Goal: Task Accomplishment & Management: Manage account settings

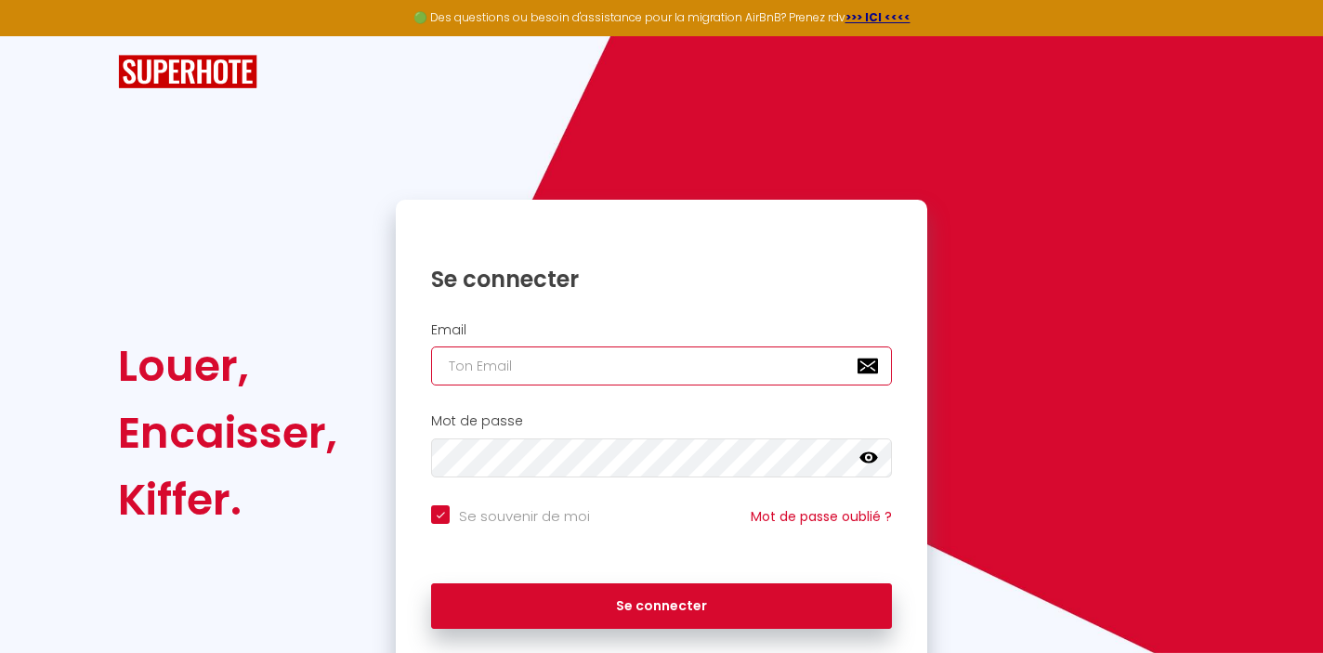
type input "[DOMAIN_NAME][EMAIL_ADDRESS][DOMAIN_NAME]"
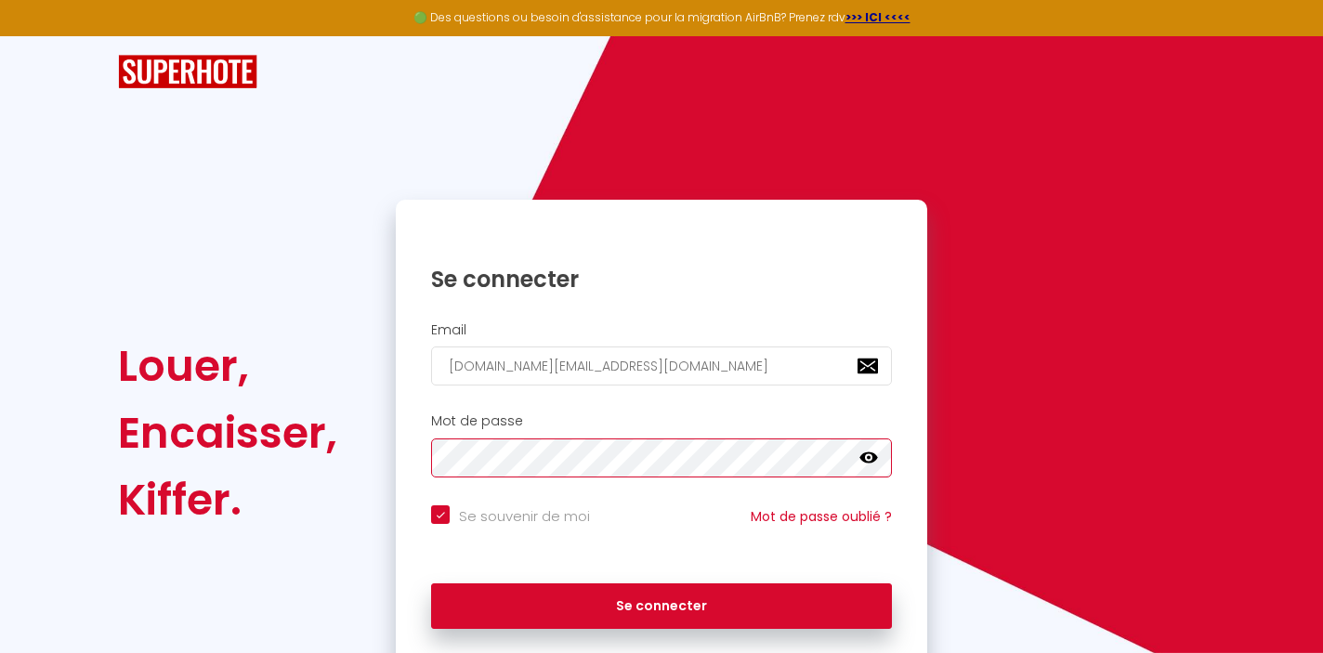
click at [661, 603] on button "Se connecter" at bounding box center [661, 606] width 461 height 46
checkbox input "true"
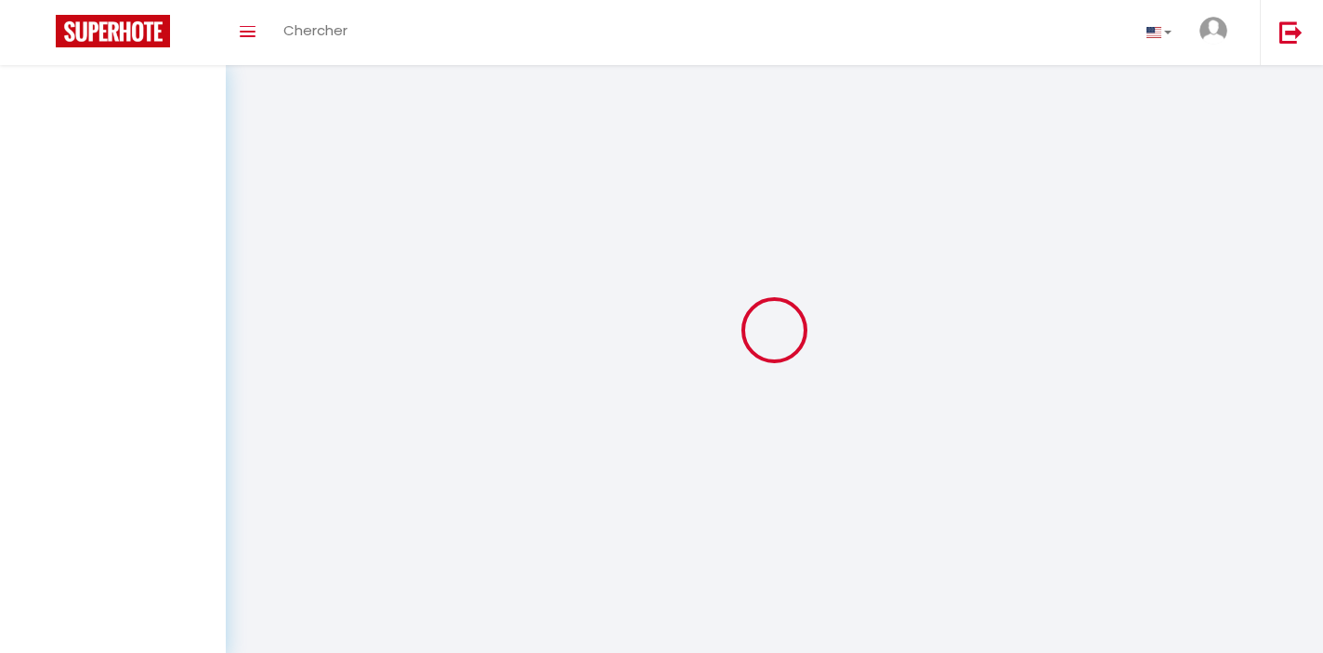
select select
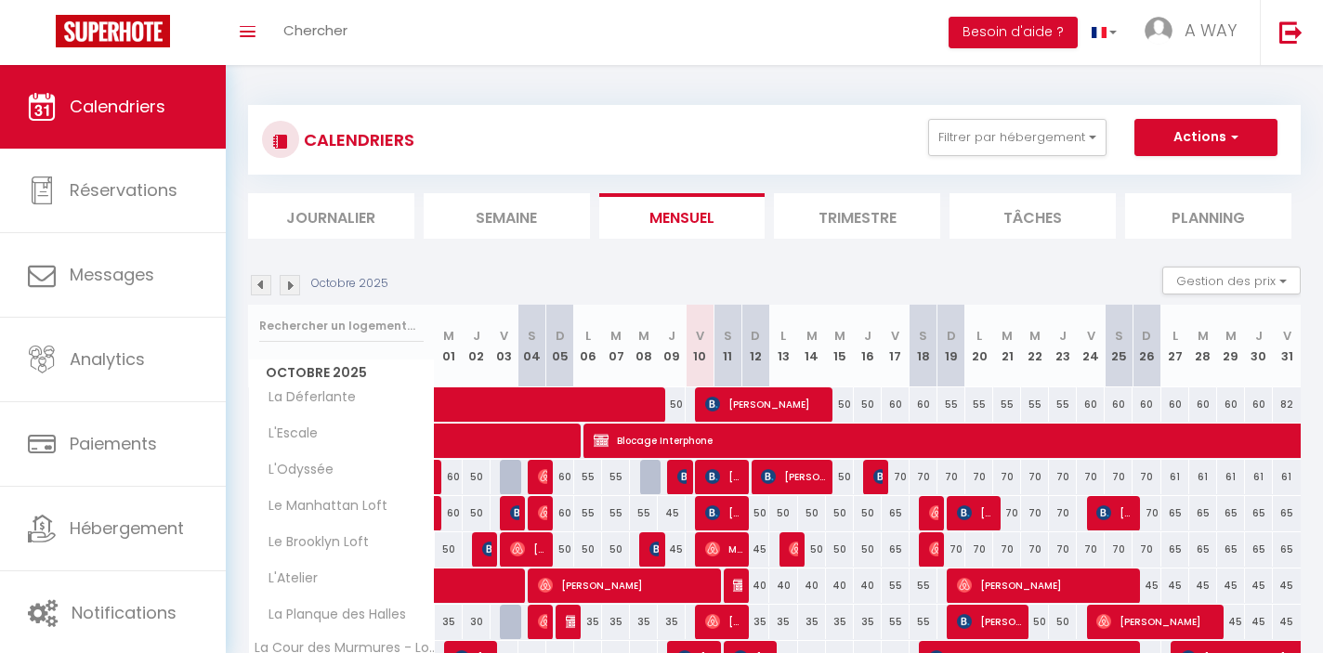
select select
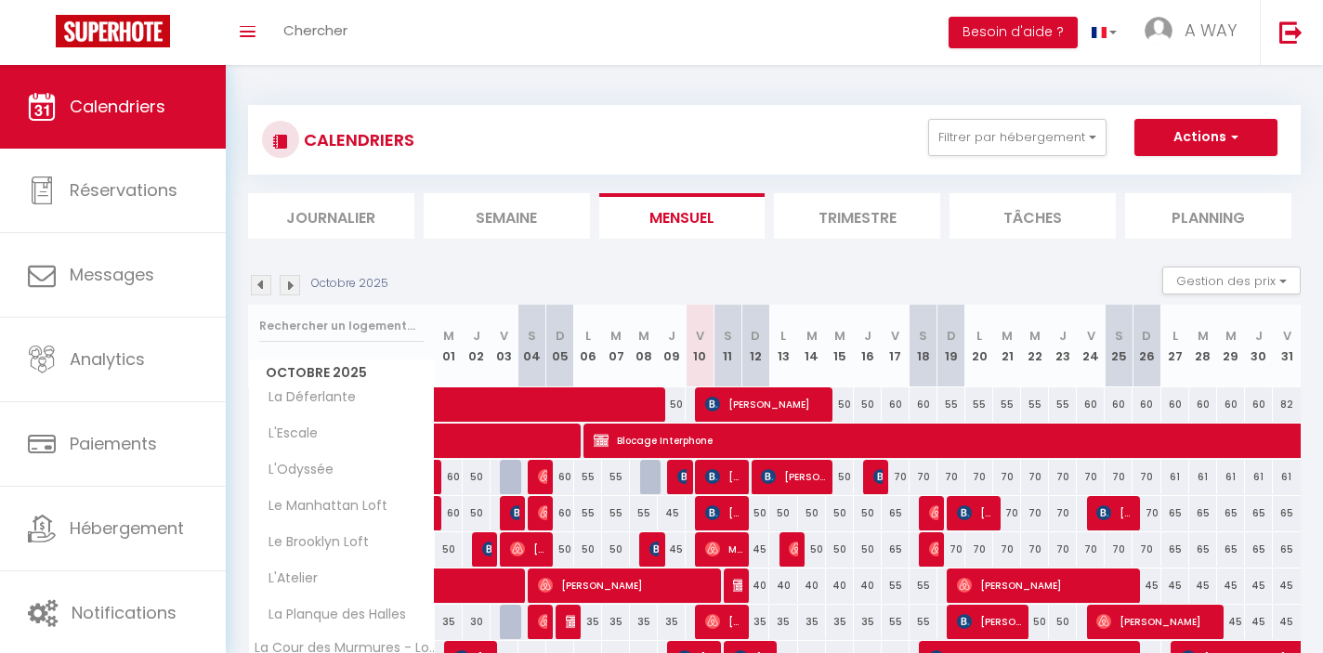
select select
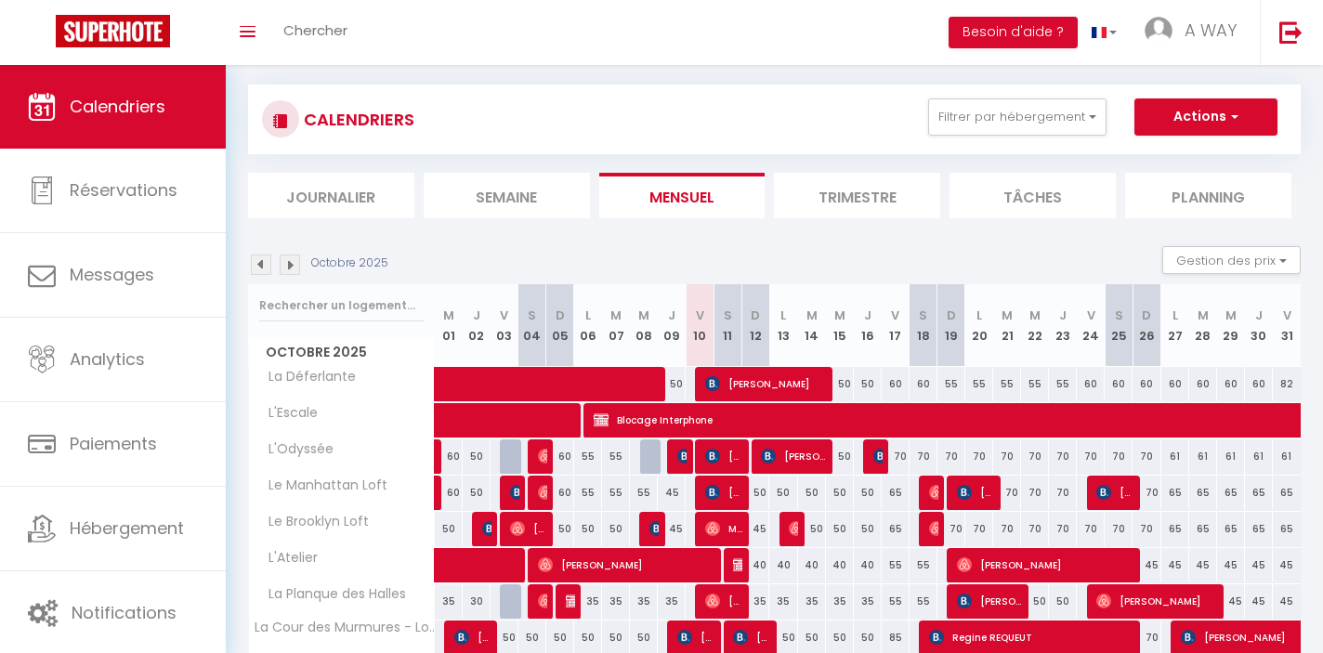
scroll to position [32, 0]
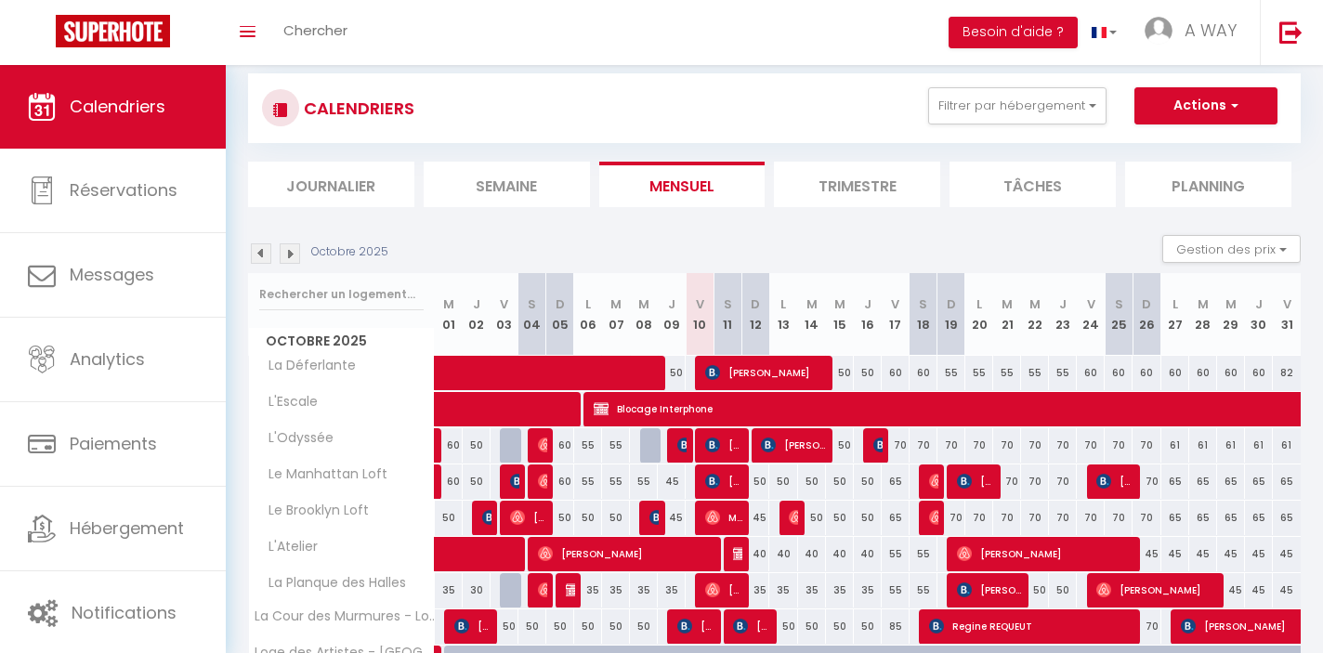
click at [707, 511] on img at bounding box center [712, 517] width 15 height 15
select select "OK"
select select "0"
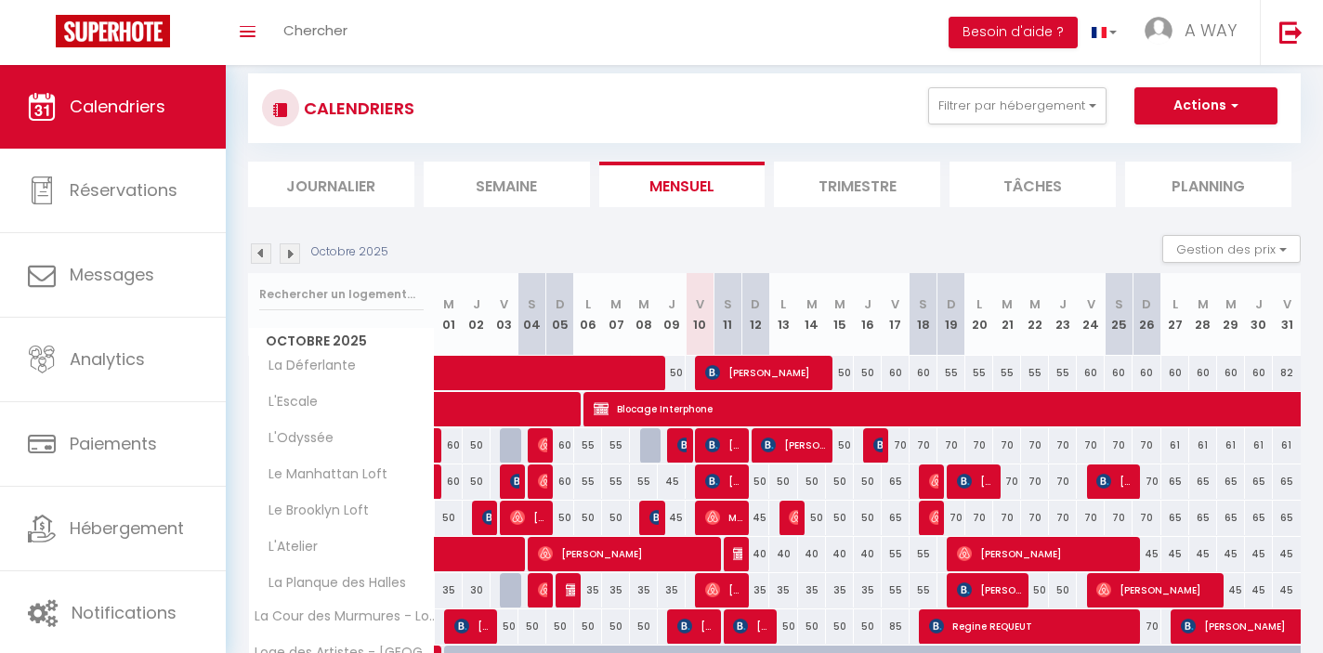
select select "1"
select select
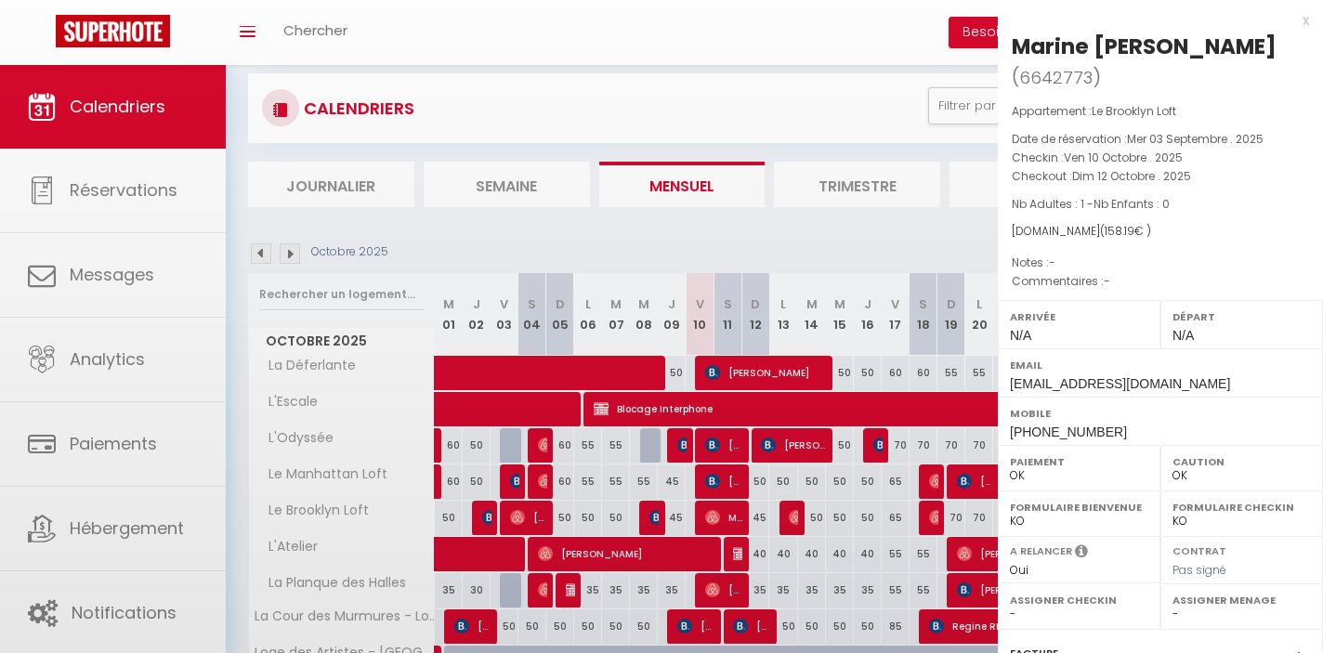
select select "9498"
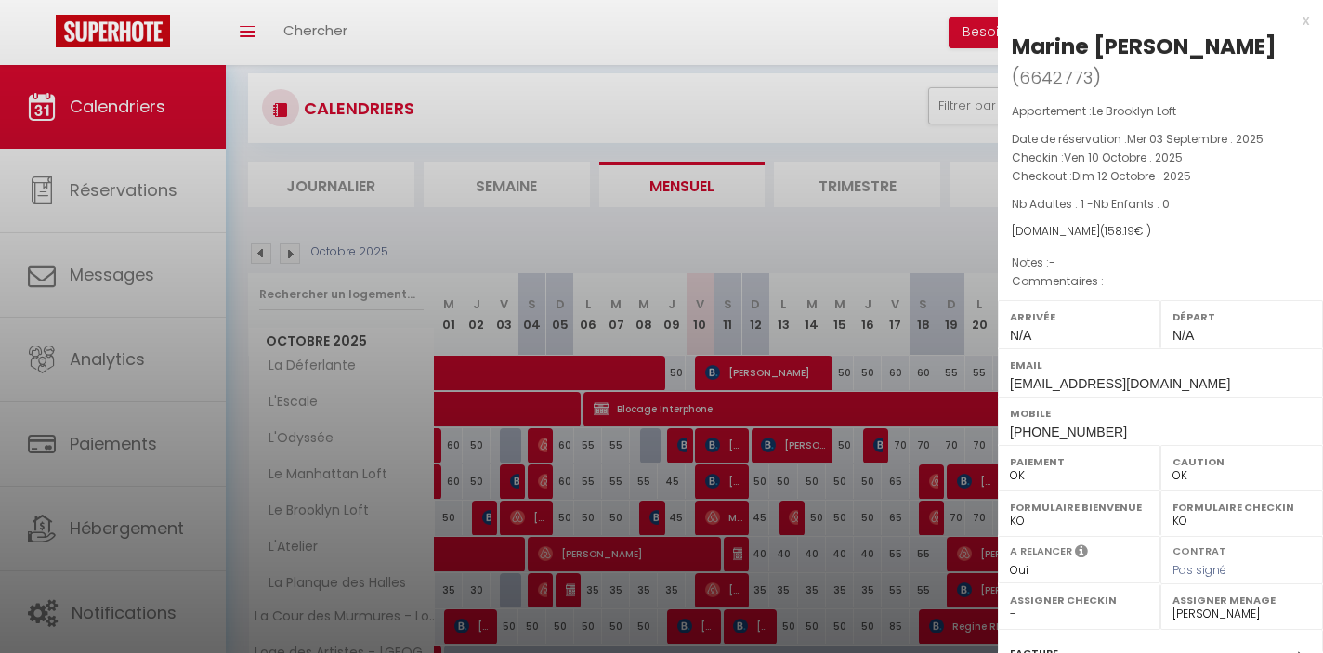
click at [707, 516] on div at bounding box center [661, 326] width 1323 height 653
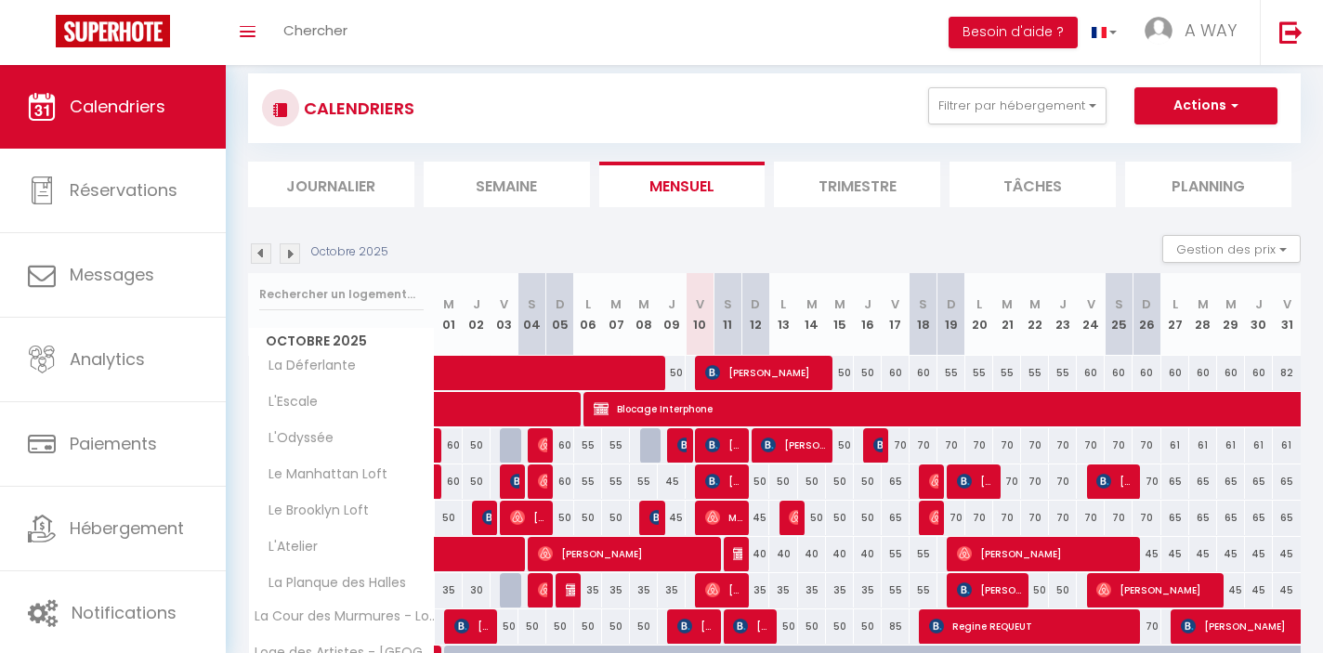
click at [707, 516] on img at bounding box center [712, 517] width 15 height 15
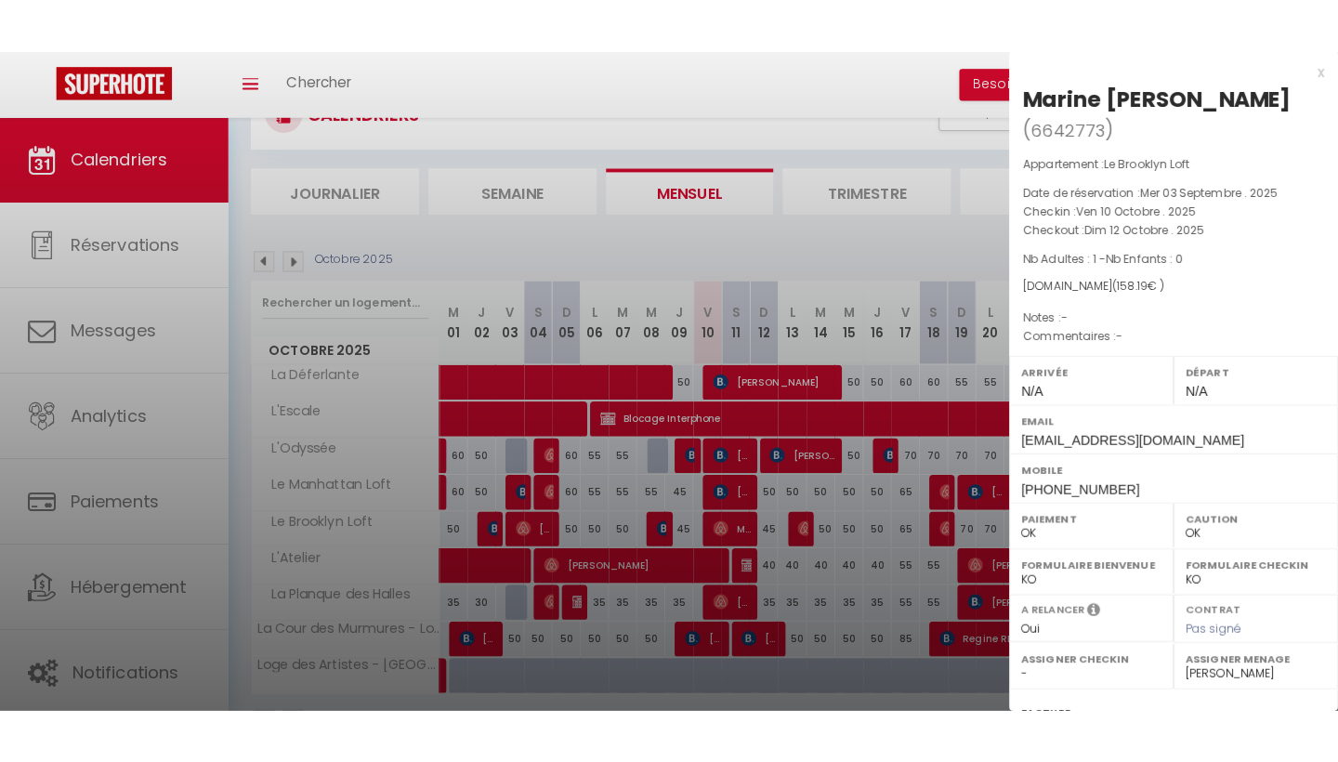
scroll to position [27, 0]
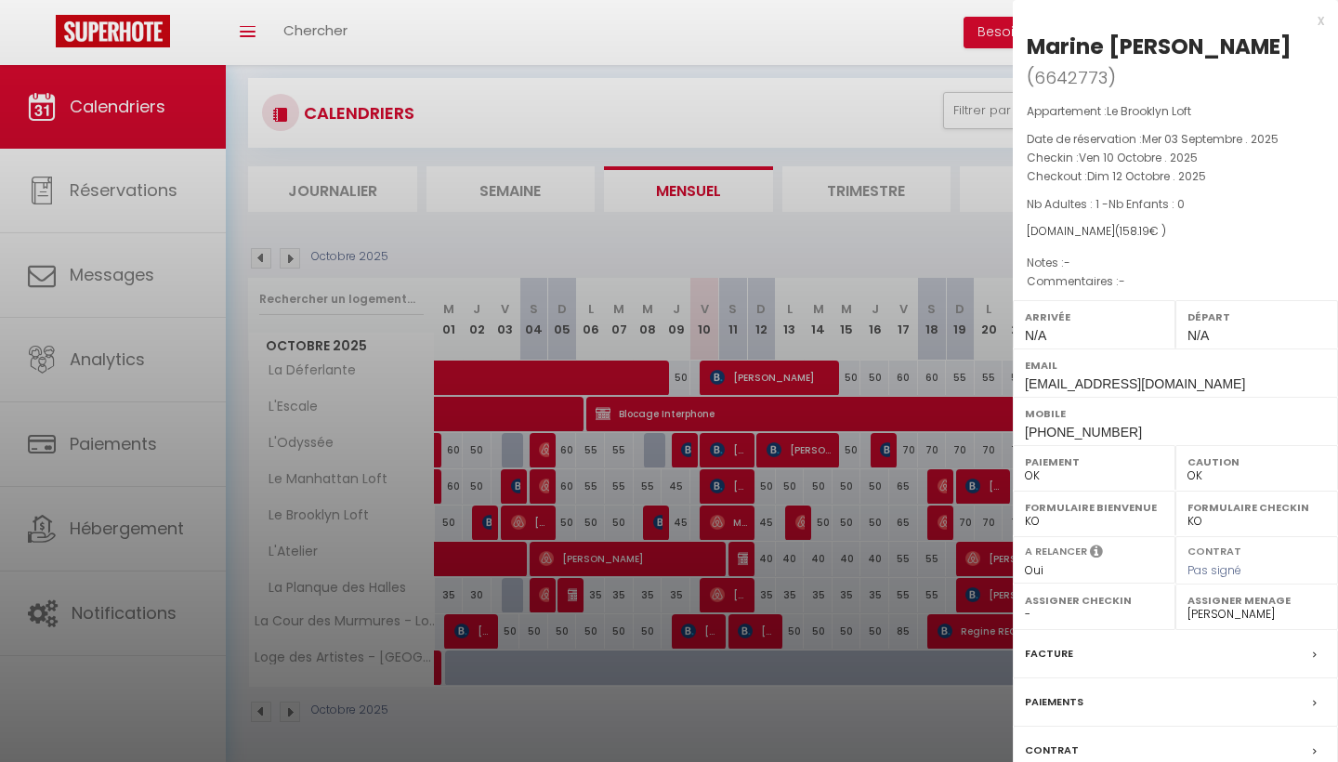
click at [731, 522] on div at bounding box center [669, 381] width 1338 height 762
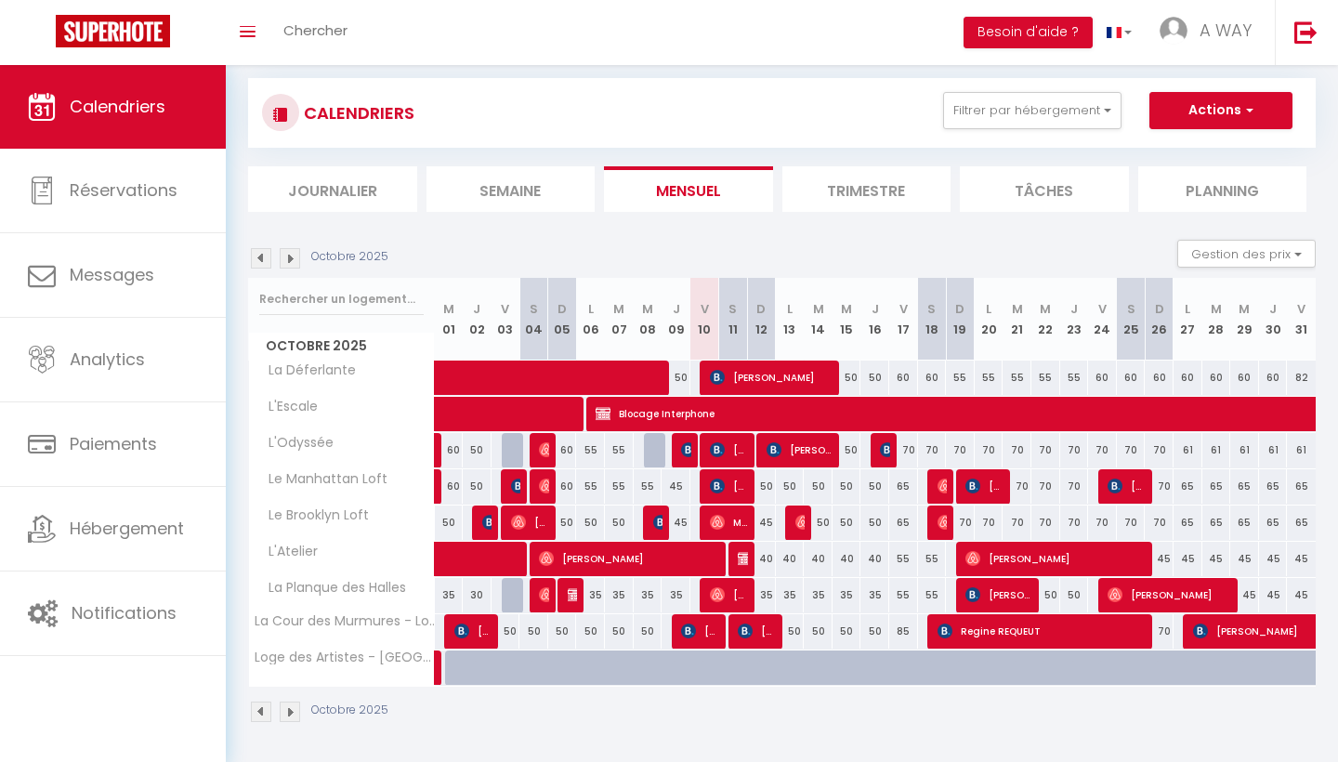
click at [729, 517] on span "Marine [PERSON_NAME]" at bounding box center [729, 521] width 38 height 35
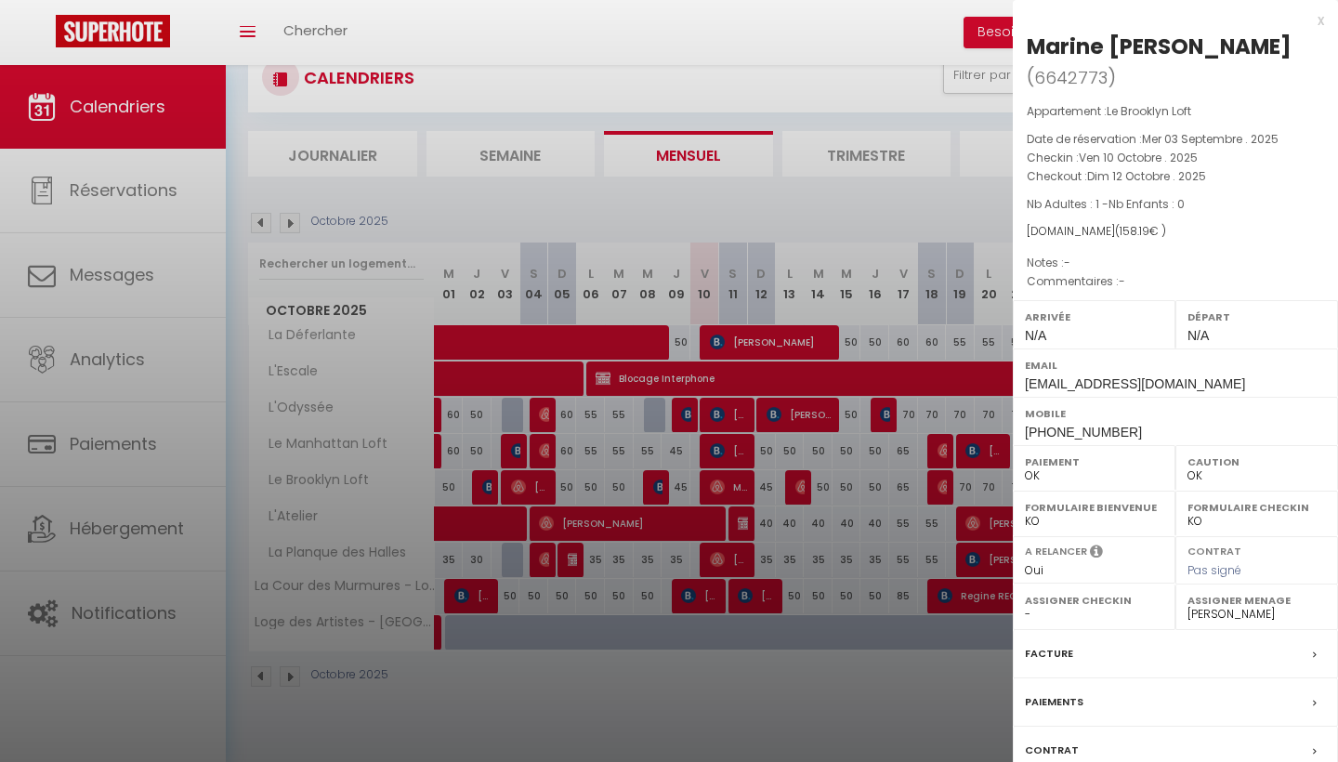
scroll to position [59, 0]
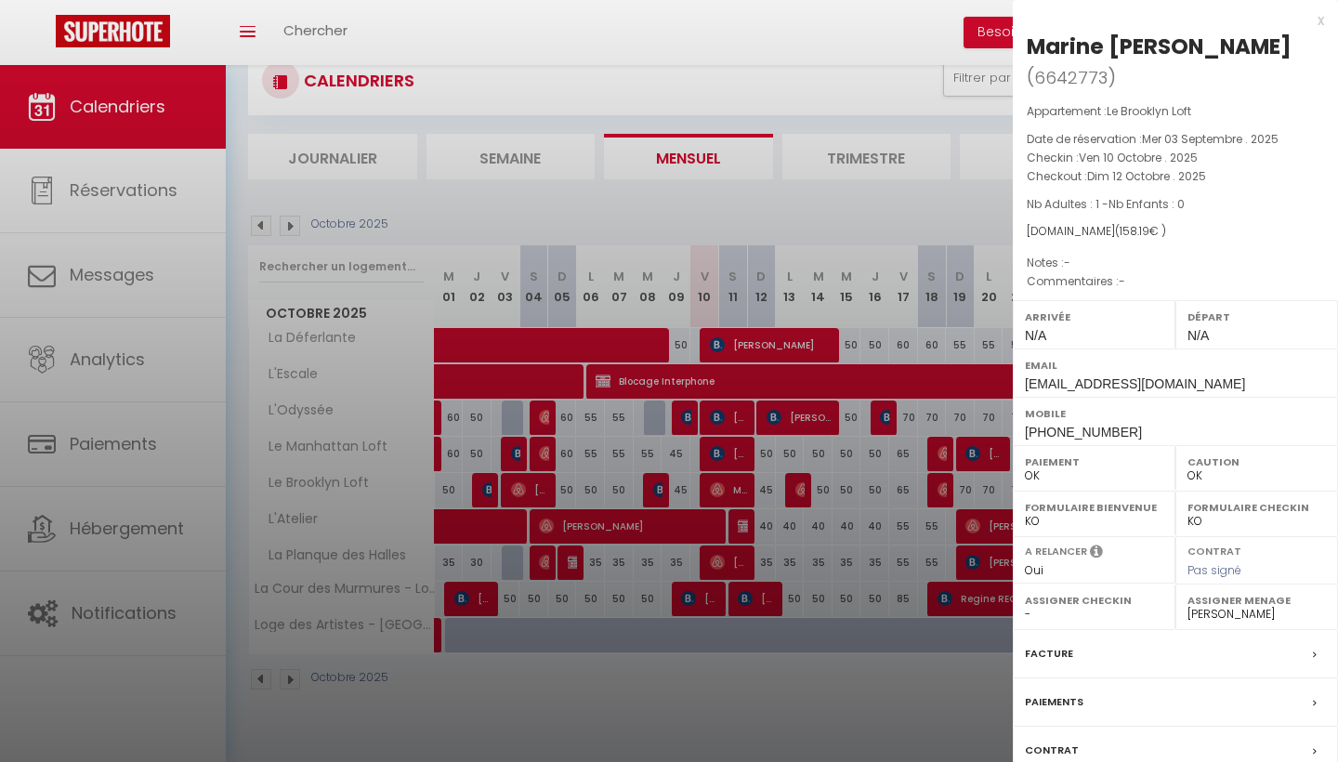
click at [1043, 652] on div "Contrat" at bounding box center [1175, 750] width 325 height 48
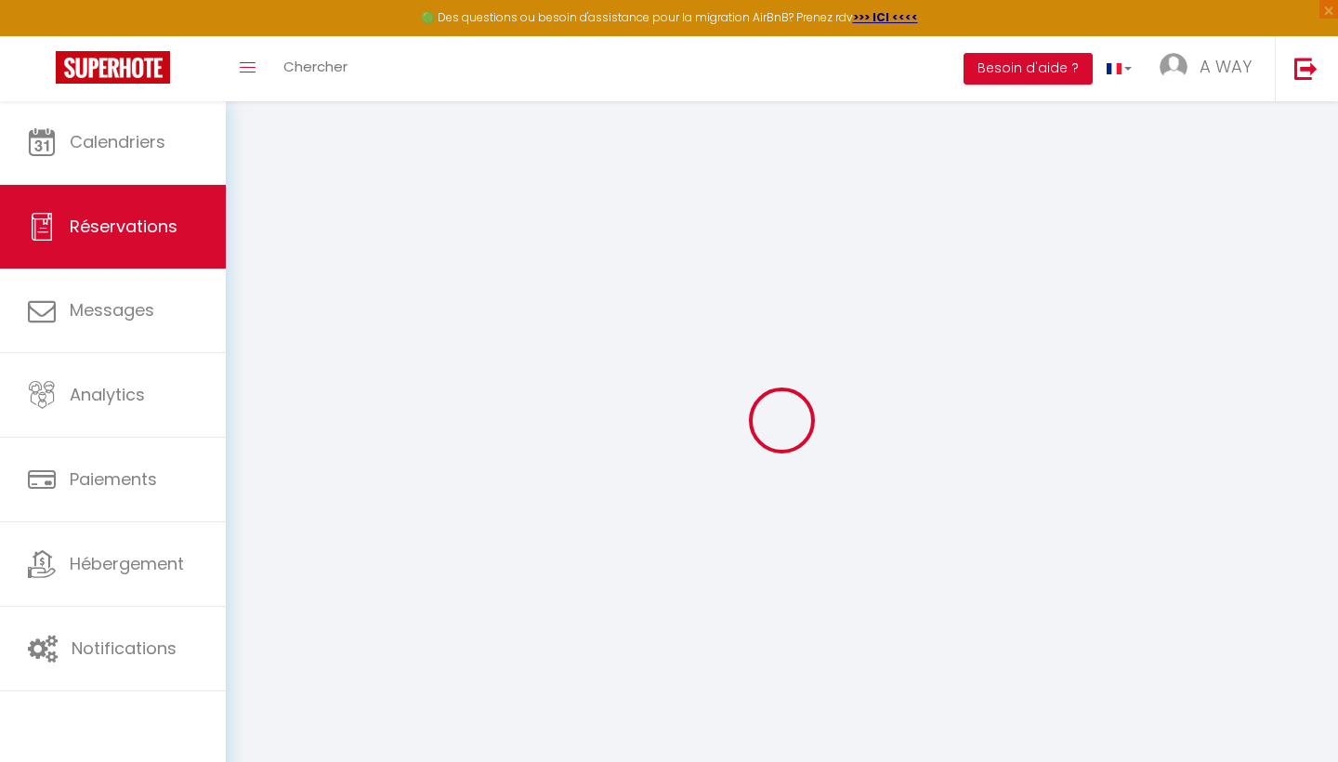
select select
checkbox input "false"
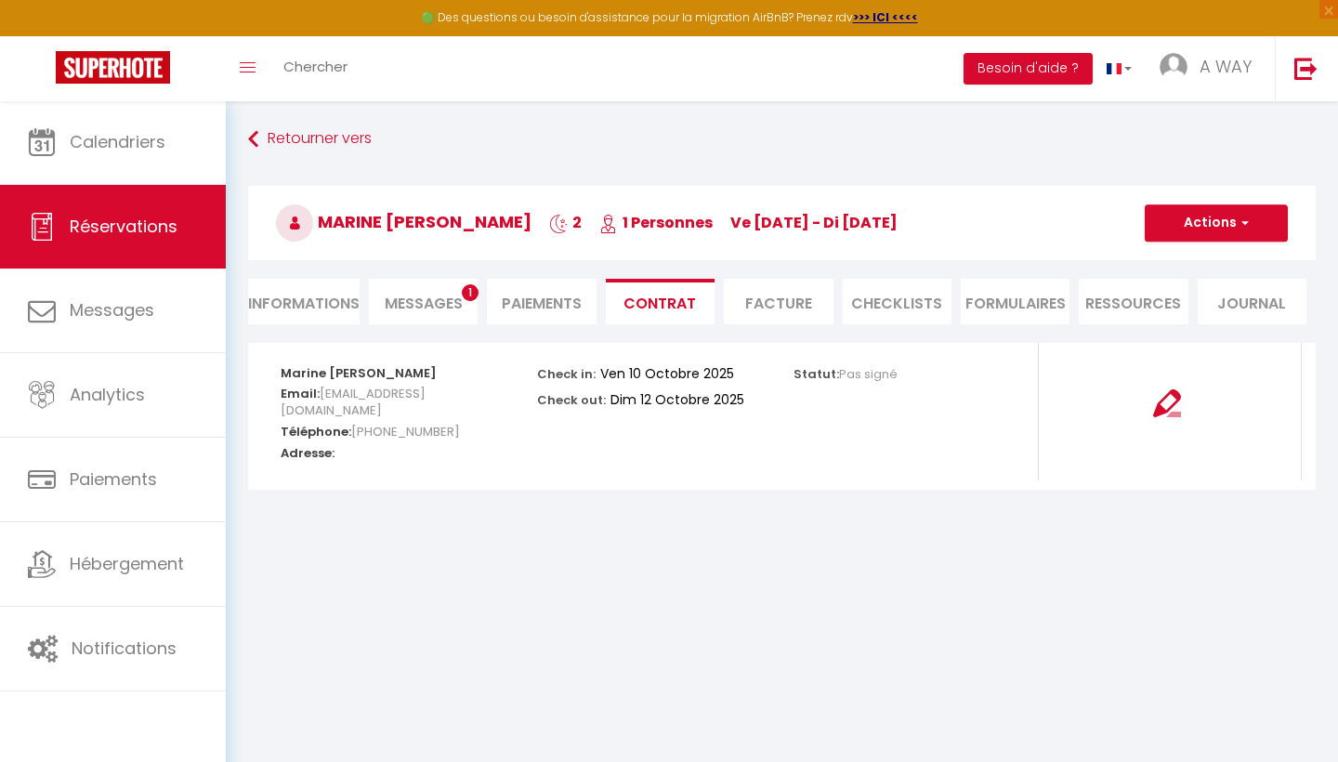
click at [297, 300] on li "Informations" at bounding box center [303, 302] width 111 height 46
select select
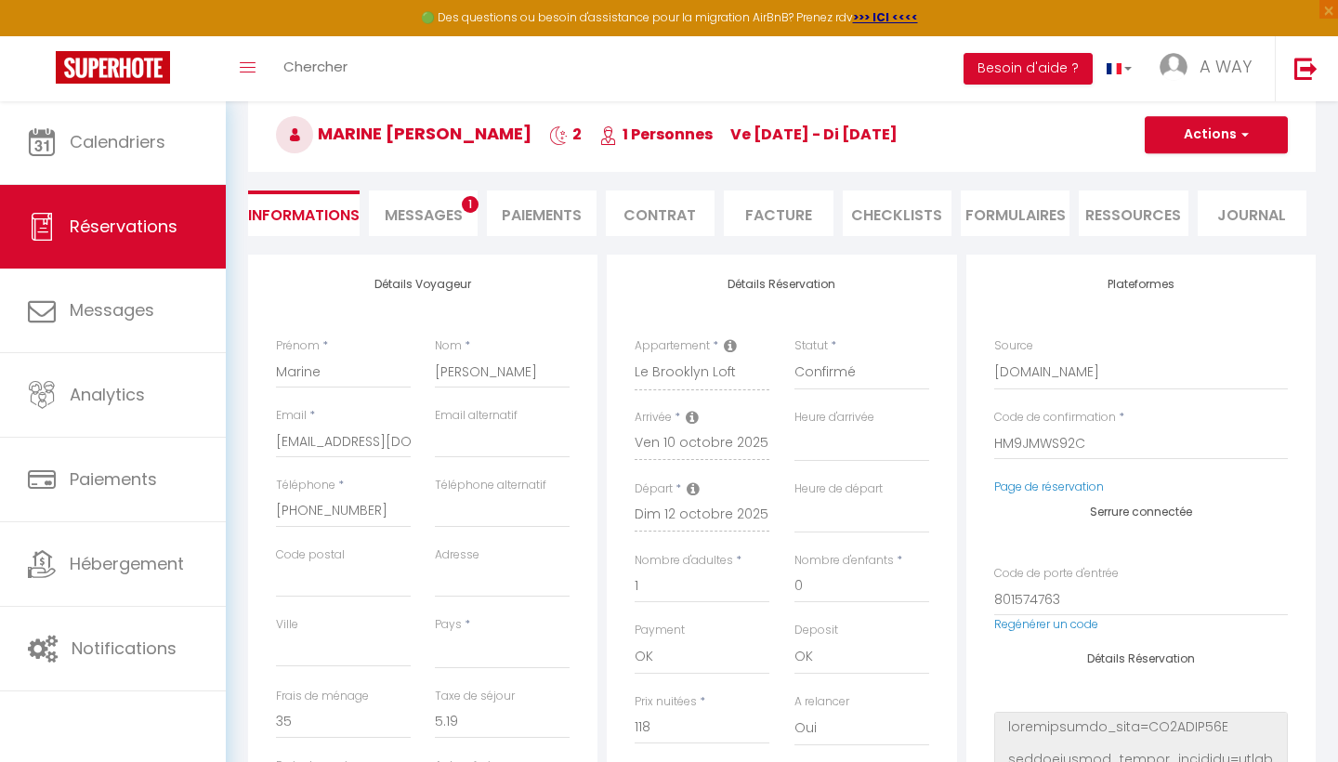
scroll to position [93, 0]
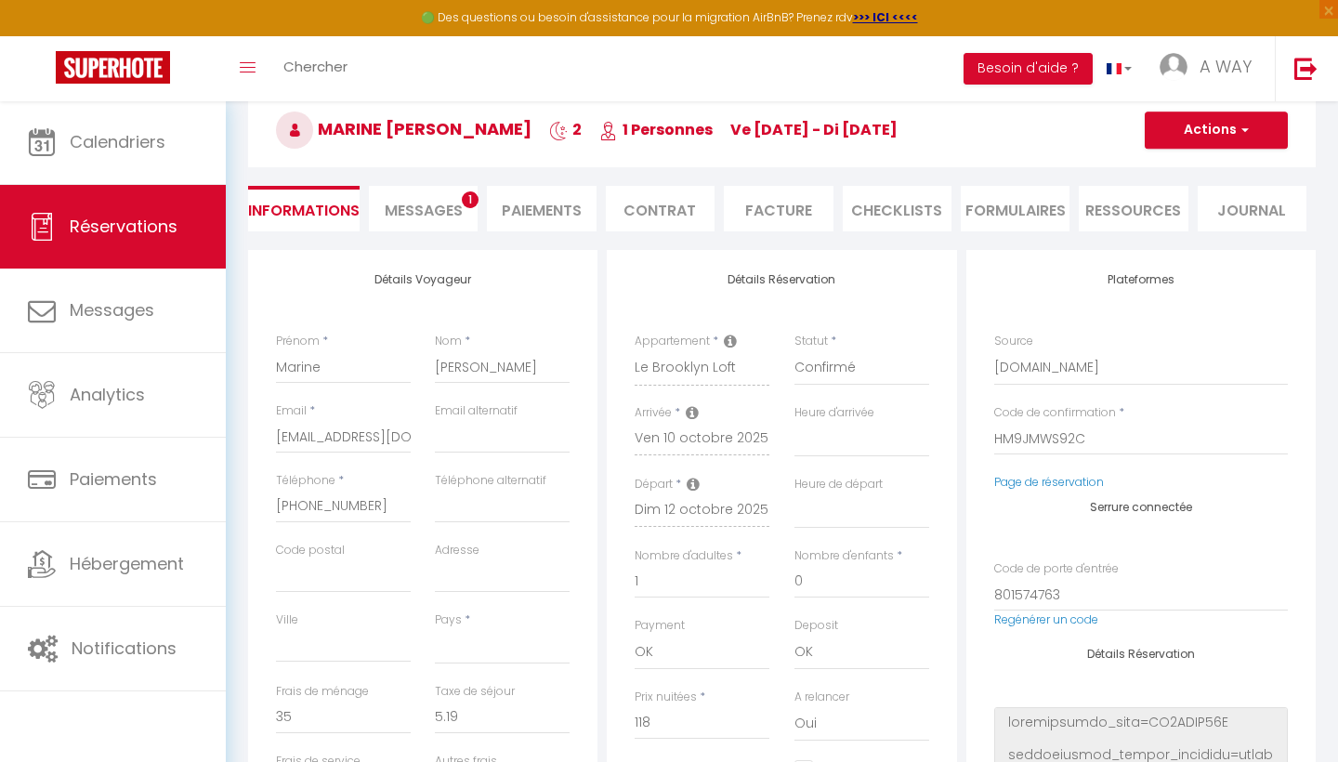
click at [370, 526] on div "Téléphone * [PHONE_NUMBER]" at bounding box center [343, 507] width 159 height 70
click at [444, 216] on span "Messages" at bounding box center [424, 210] width 78 height 21
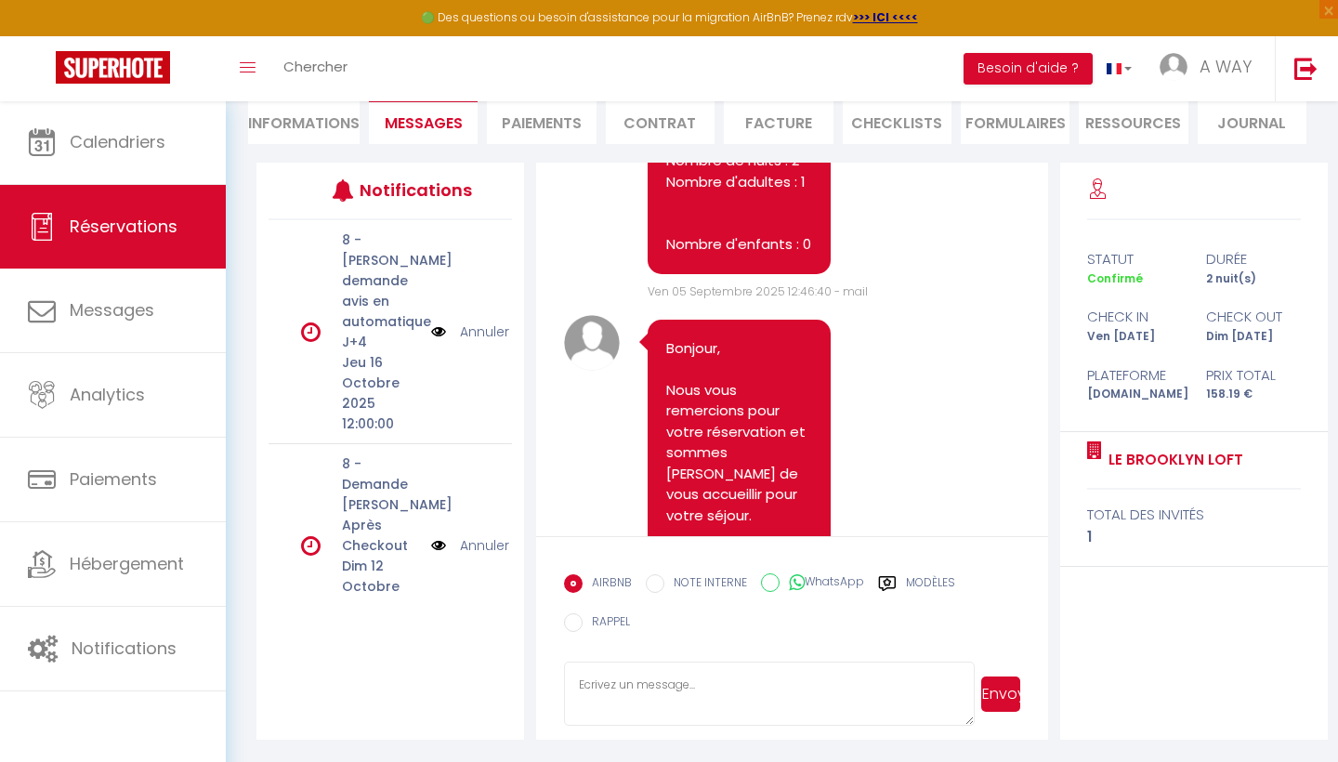
scroll to position [1133, 0]
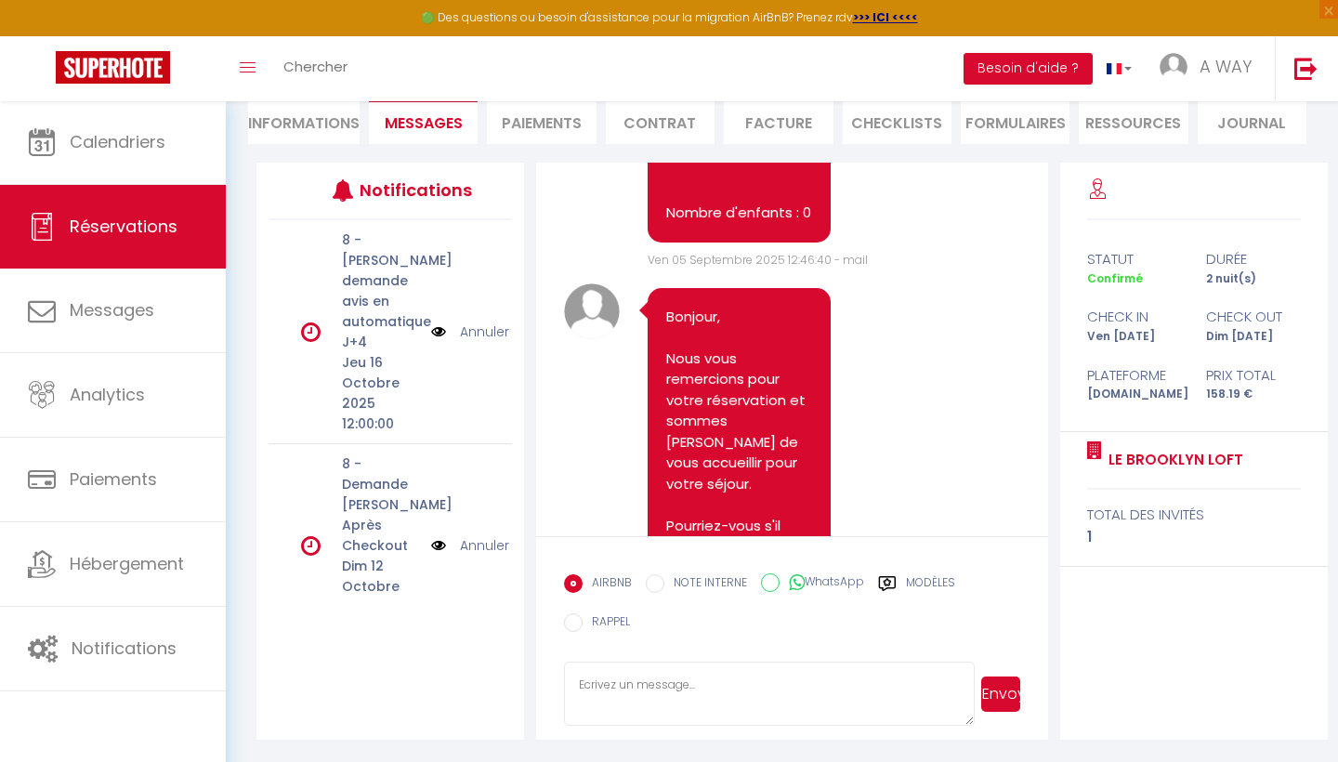
click at [327, 123] on li "Informations" at bounding box center [303, 121] width 111 height 46
select select
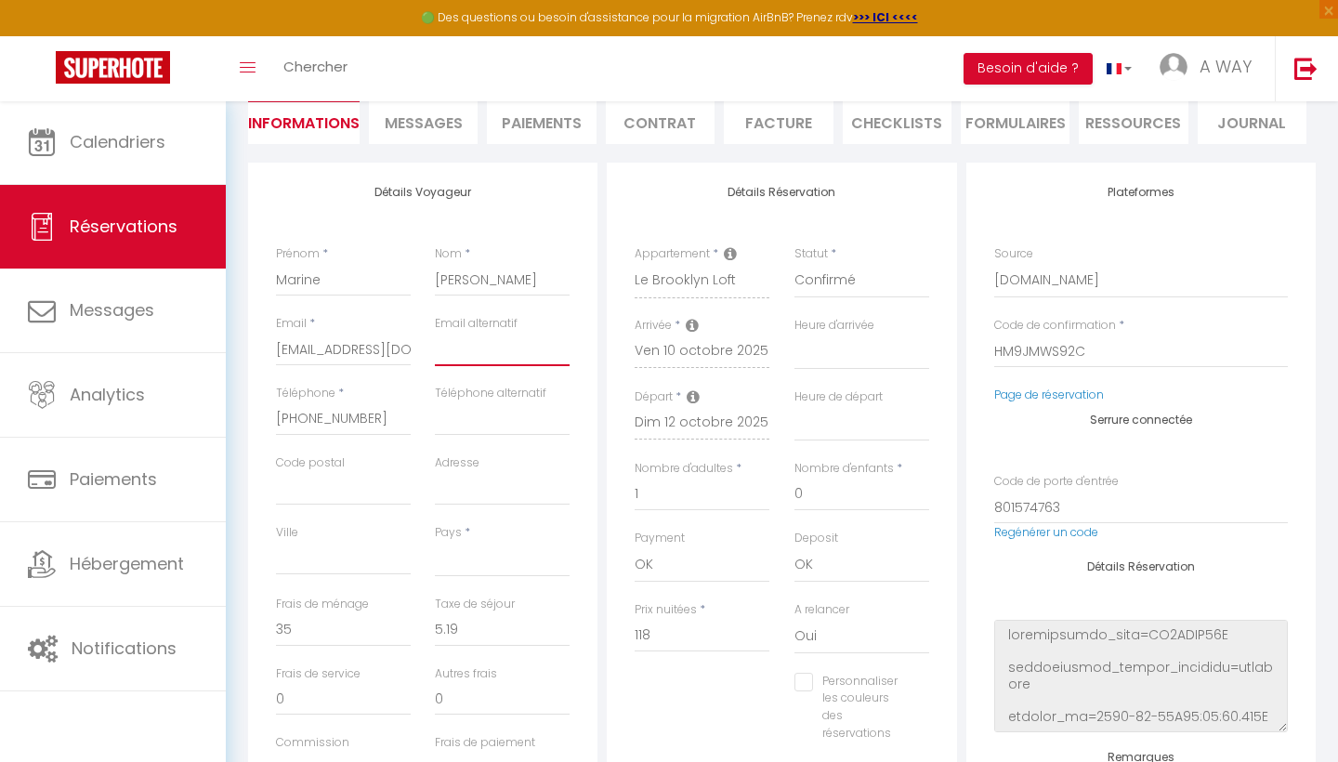
click at [456, 342] on input "email" at bounding box center [502, 349] width 135 height 33
select select
checkbox input "false"
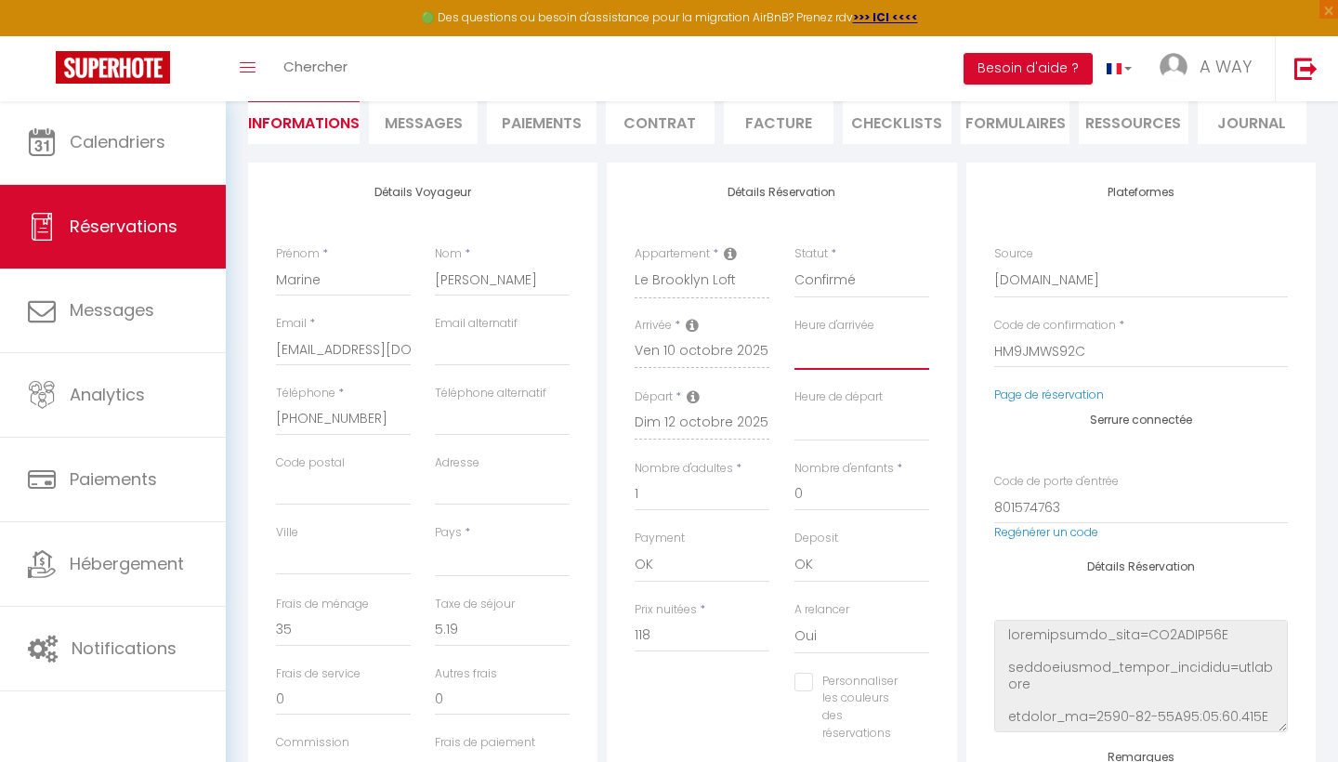
select select "20:00"
select select
checkbox input "false"
select select "19:00"
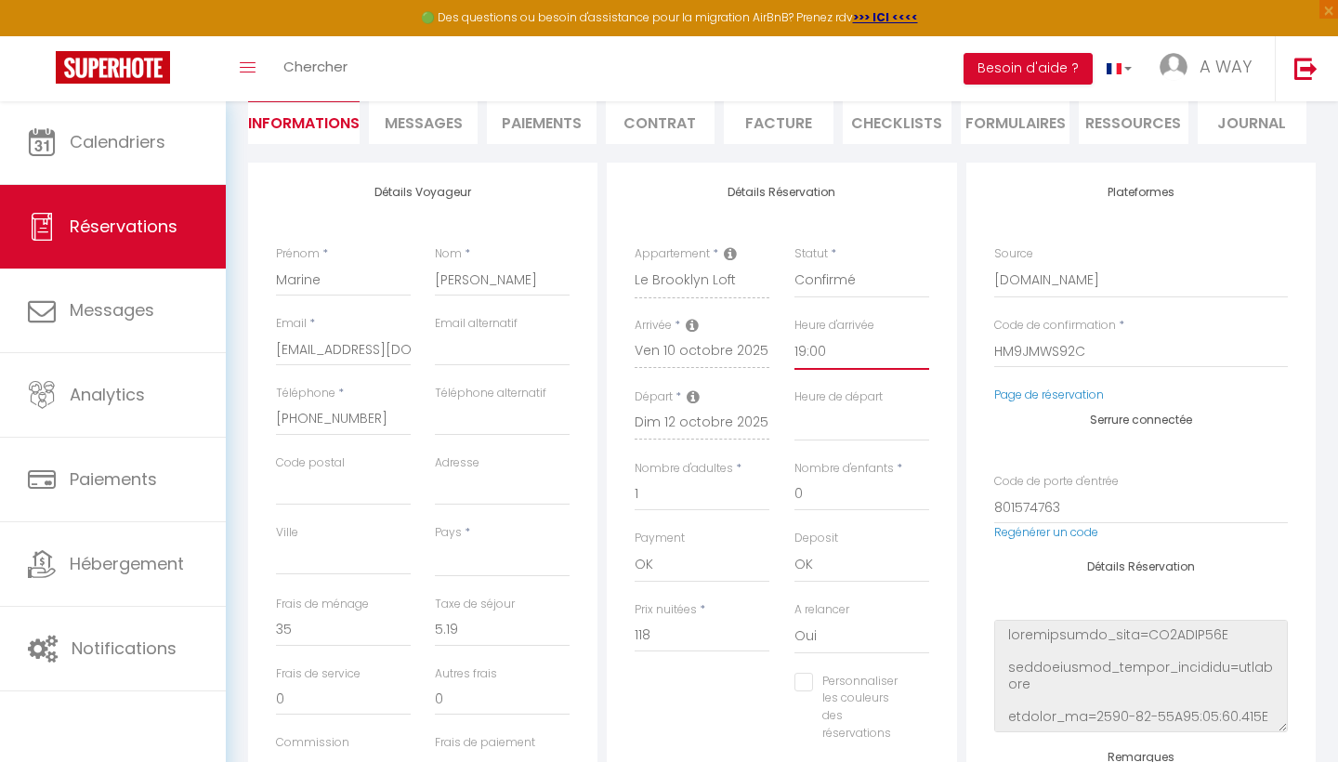
select select
checkbox input "false"
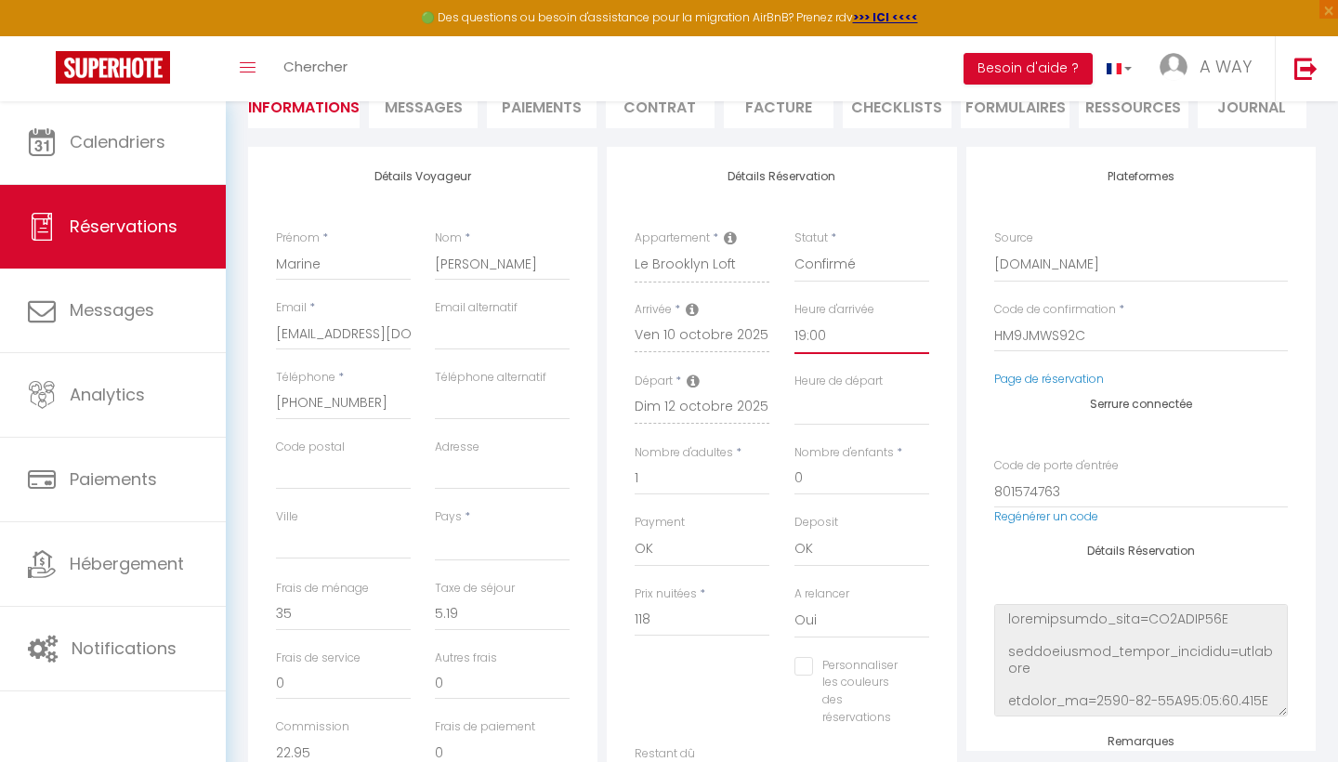
scroll to position [208, 0]
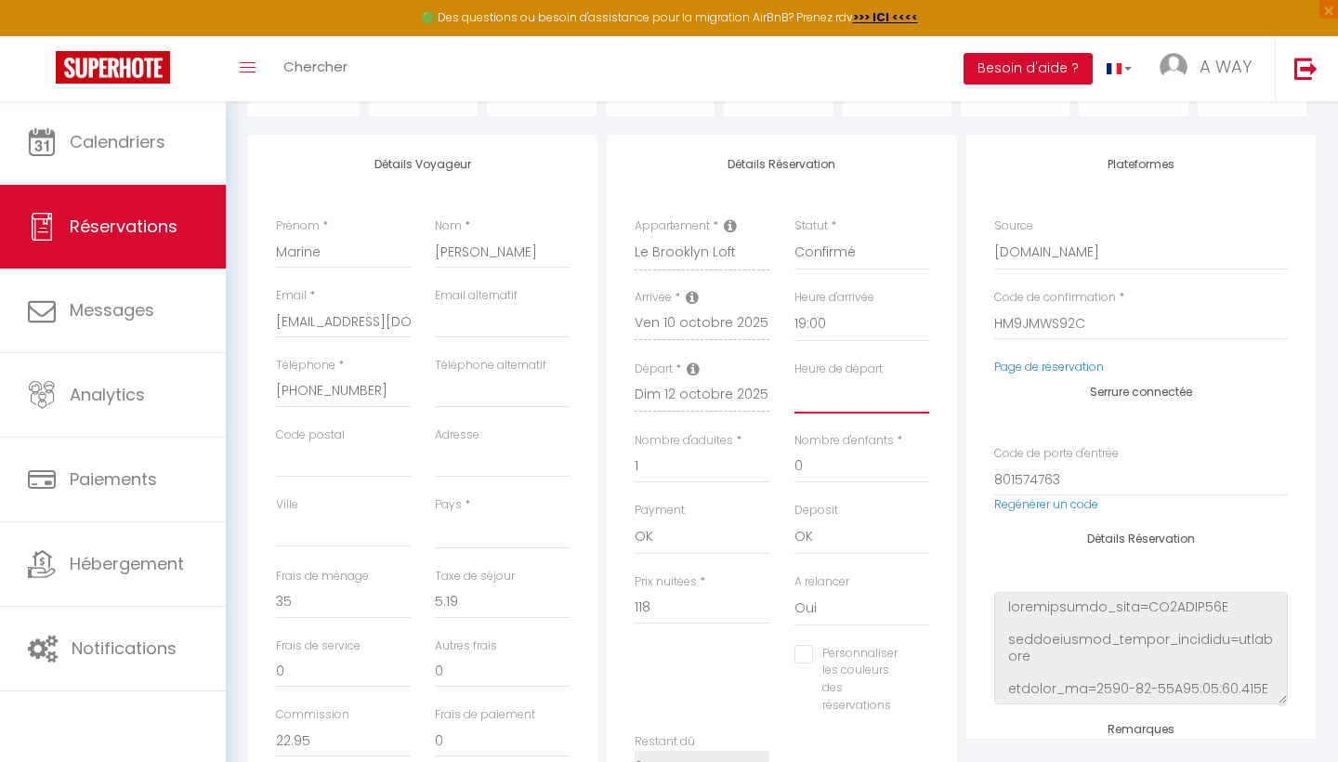
select select
checkbox input "false"
select select
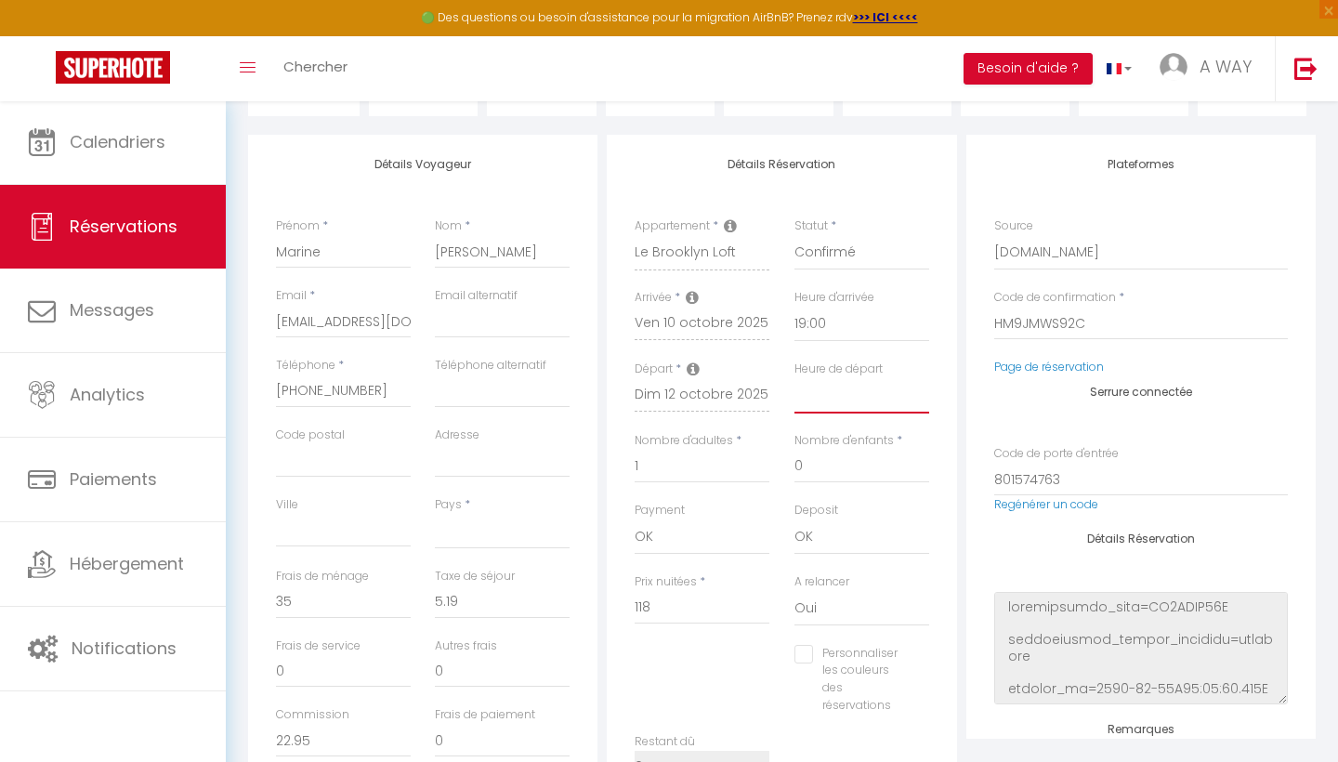
checkbox input "false"
select select "12:00"
select select
checkbox input "false"
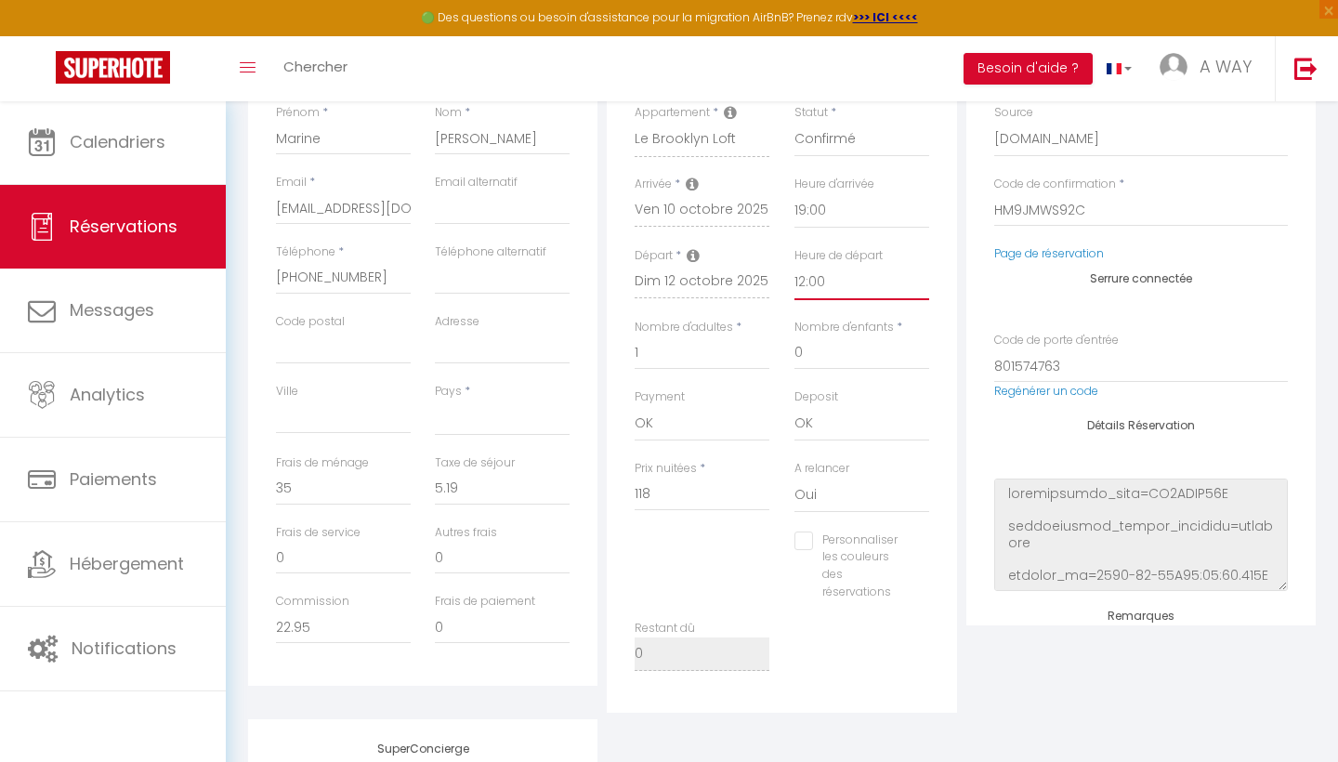
scroll to position [304, 0]
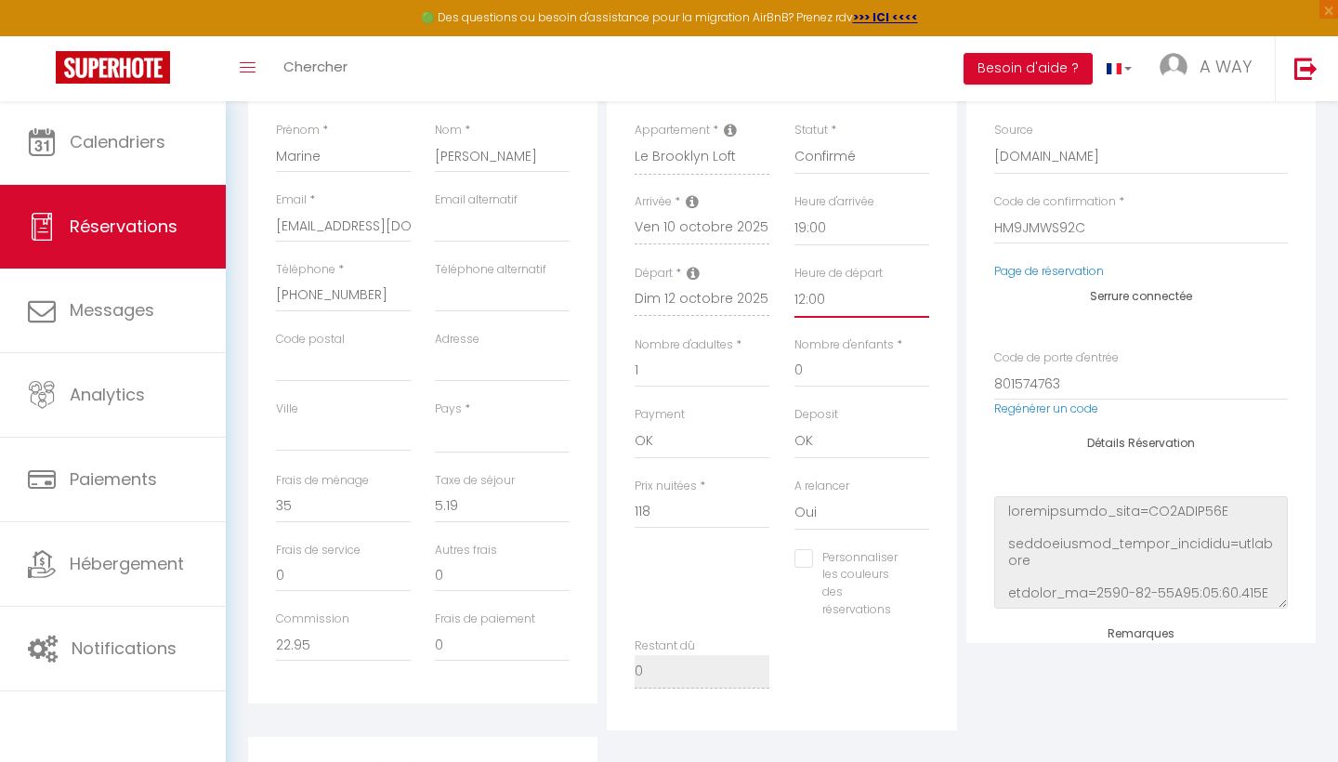
select select
checkbox input "false"
select select
checkbox input "false"
click at [495, 220] on input "email" at bounding box center [502, 225] width 135 height 33
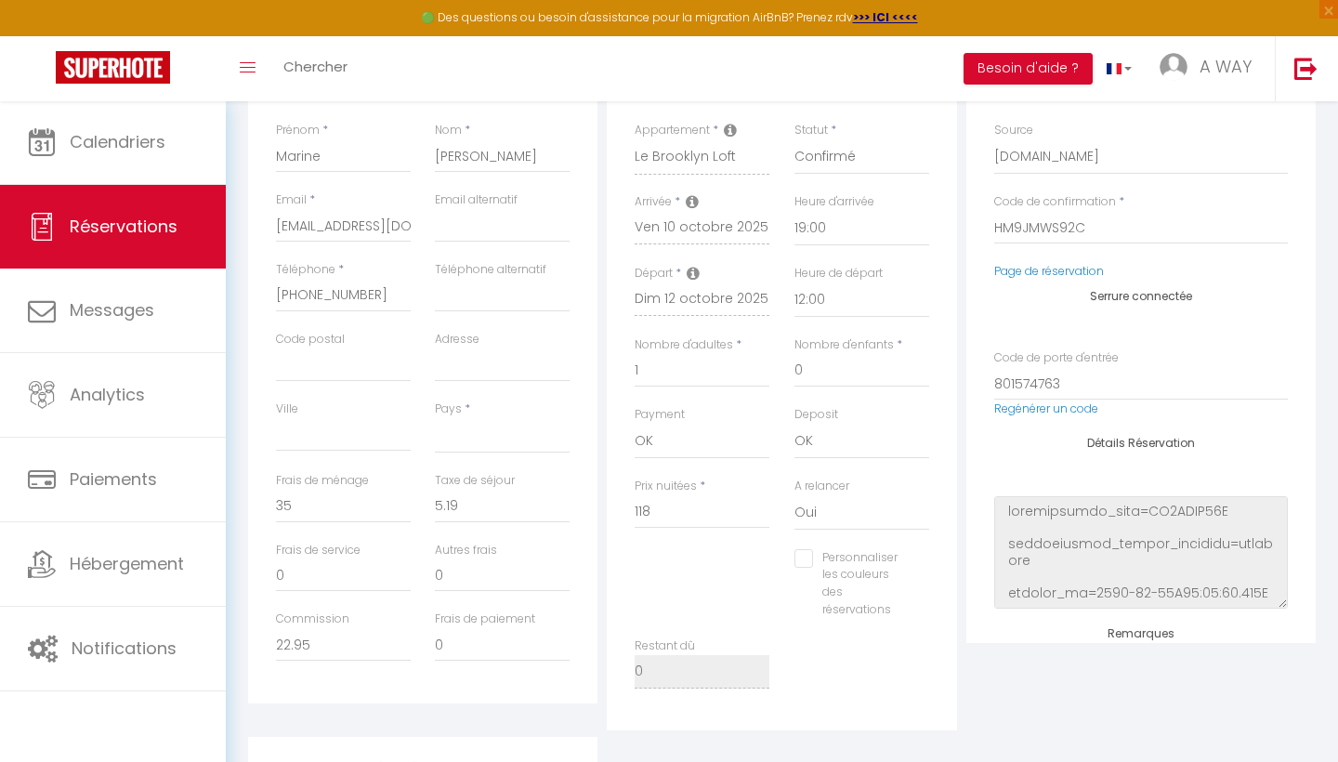
click at [568, 81] on div "Toggle menubar Chercher BUTTON Besoin d'aide ? A WAY Paramètres Équipe" at bounding box center [729, 68] width 1189 height 65
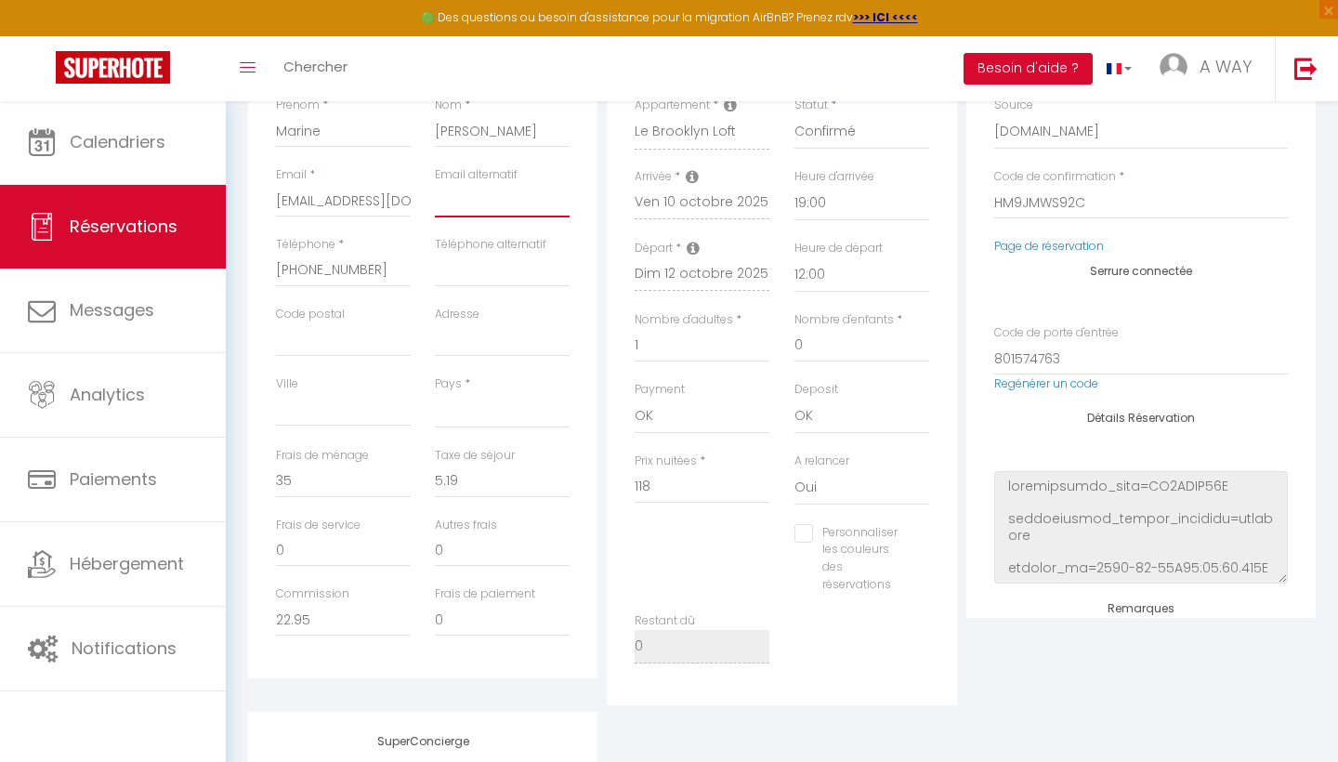
click at [482, 203] on input "email" at bounding box center [502, 200] width 135 height 33
click at [427, 163] on div "Nom * [PERSON_NAME]" at bounding box center [502, 132] width 159 height 70
click at [509, 206] on input "email" at bounding box center [502, 200] width 135 height 33
type input "m"
select select
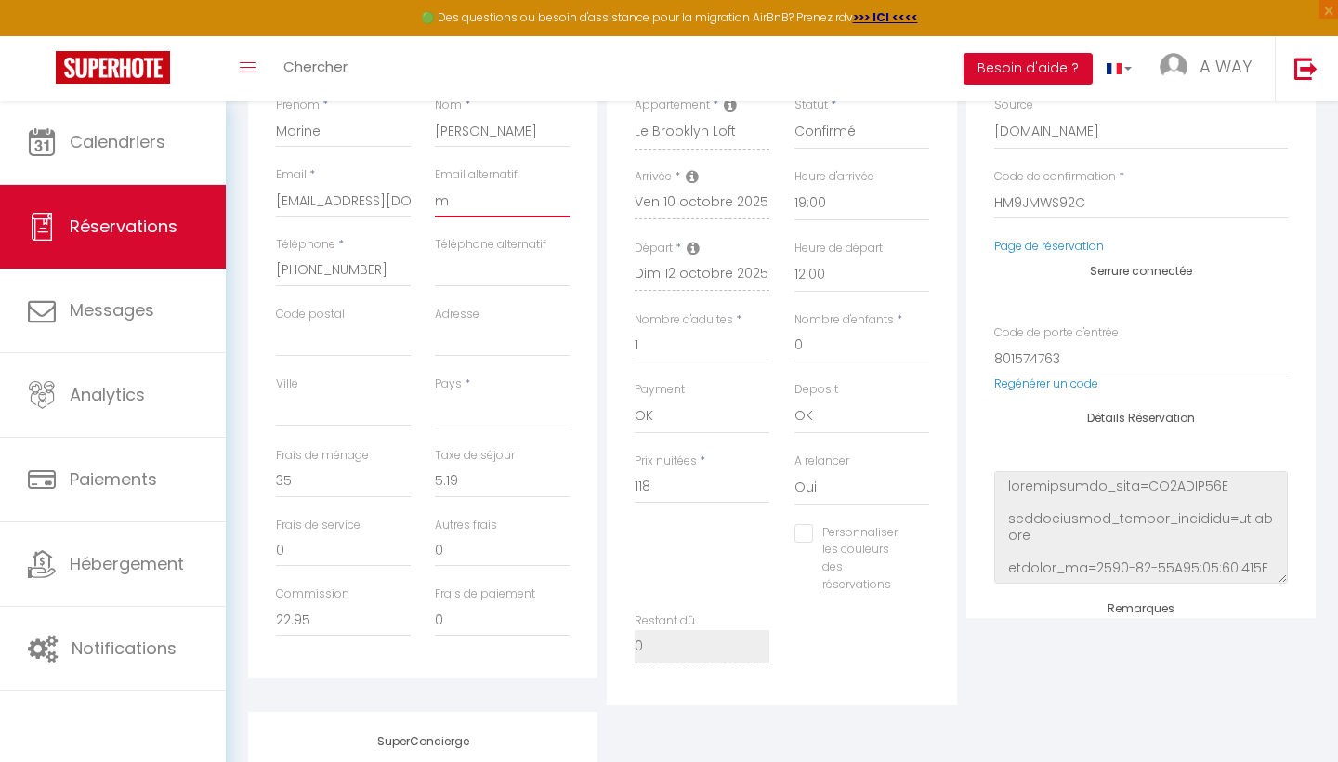
checkbox input "false"
type input "ma"
select select
checkbox input "false"
type input "mar"
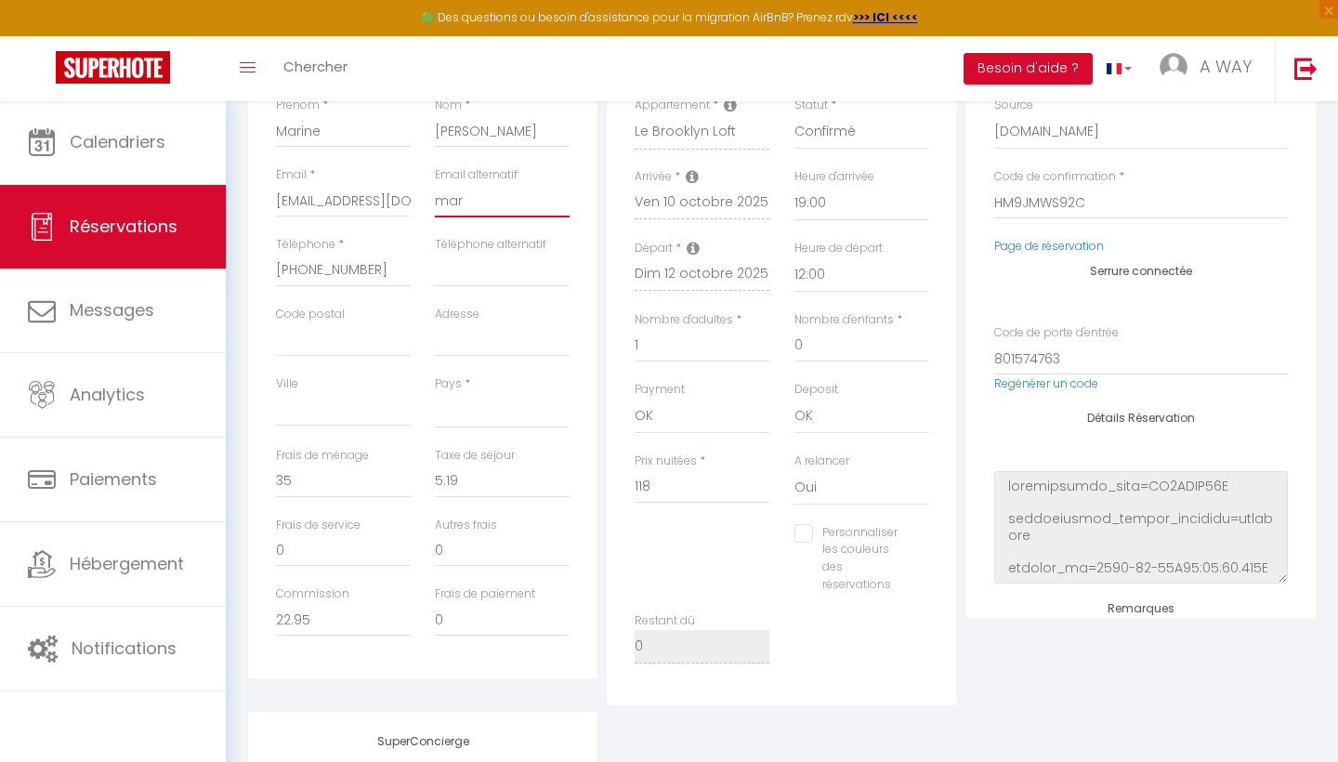
select select
checkbox input "false"
type input "mari"
select select
checkbox input "false"
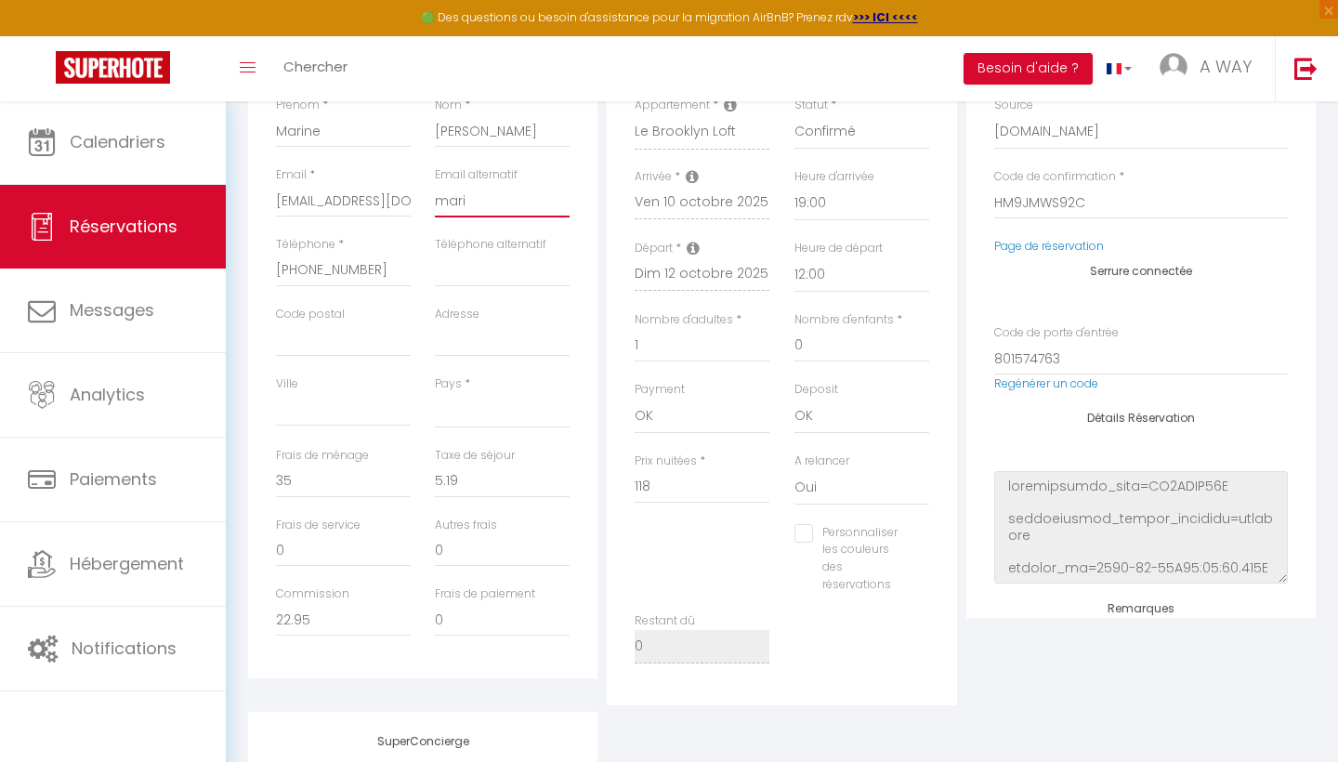
type input "marin"
select select
checkbox input "false"
type input "marine"
select select
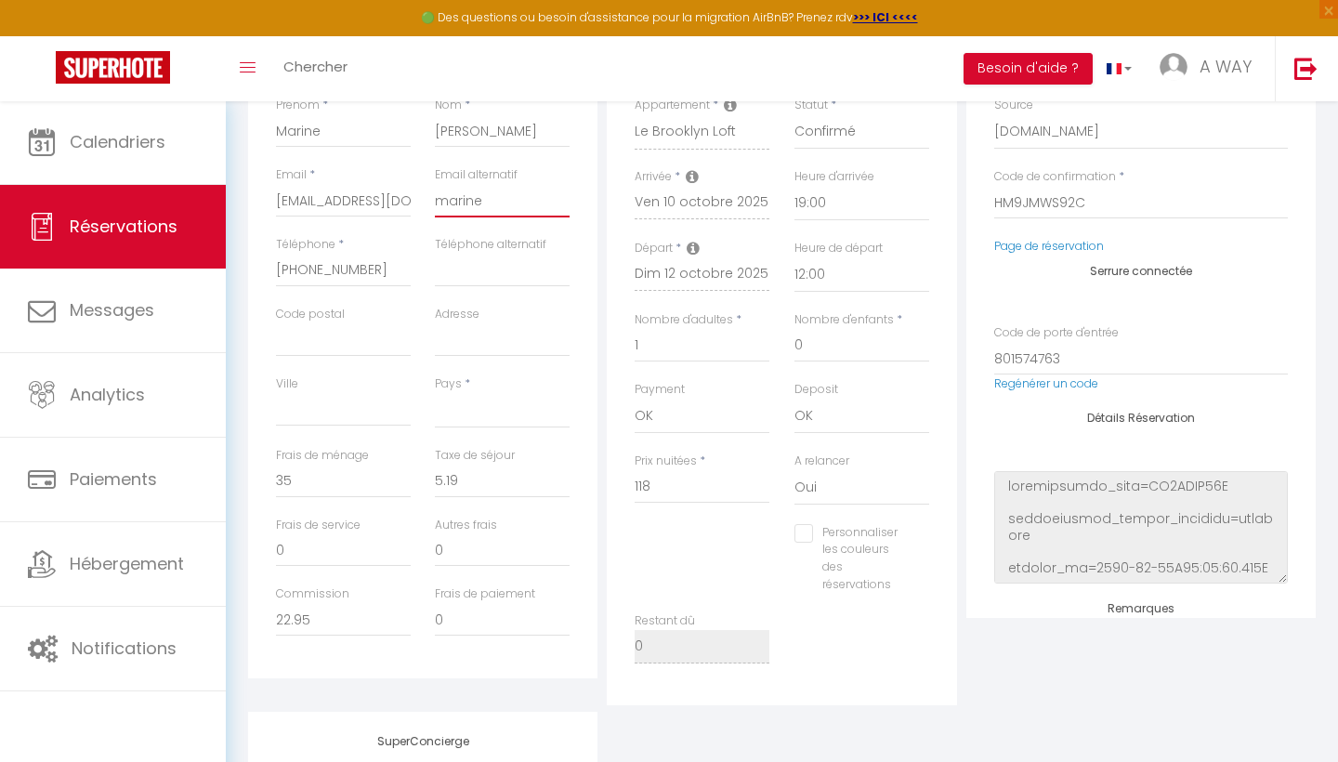
checkbox input "false"
type input "marine."
select select
checkbox input "false"
type input "marine.v"
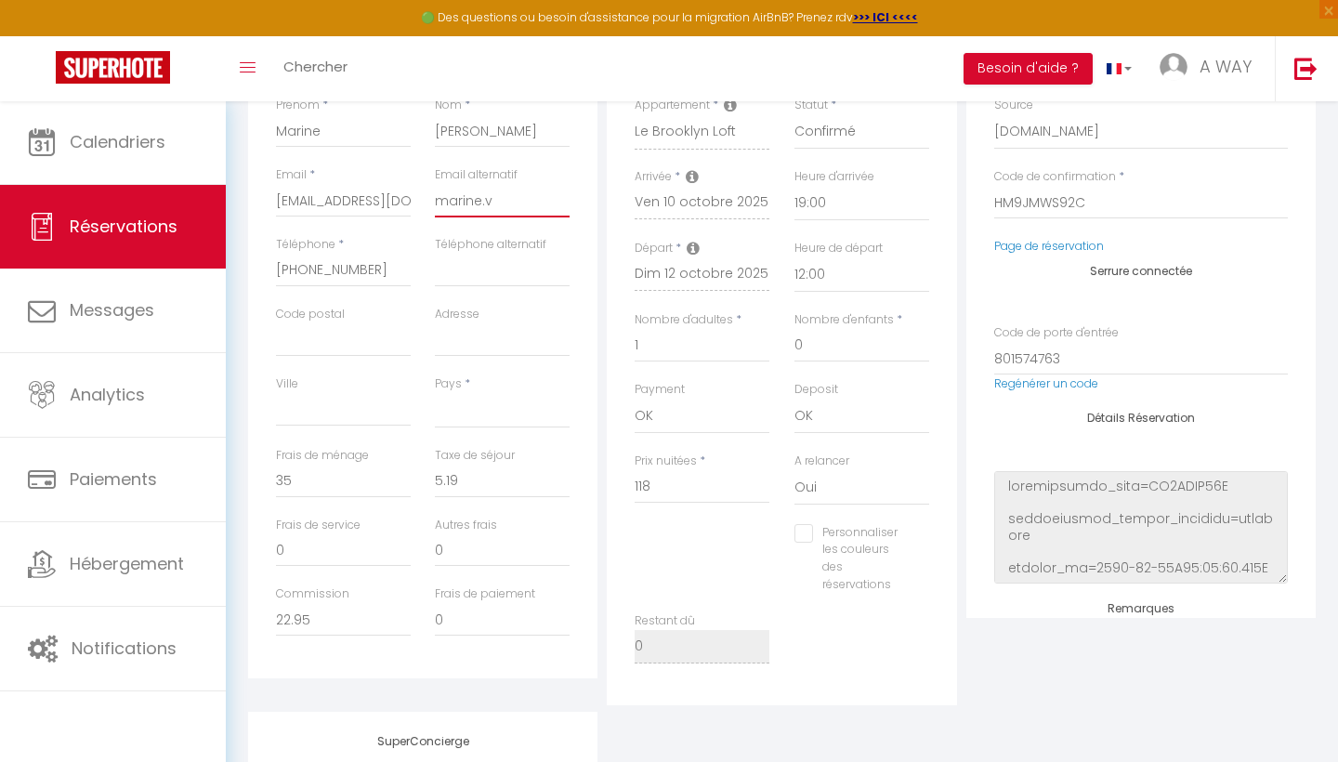
select select
checkbox input "false"
type input "[DOMAIN_NAME]"
select select
checkbox input "false"
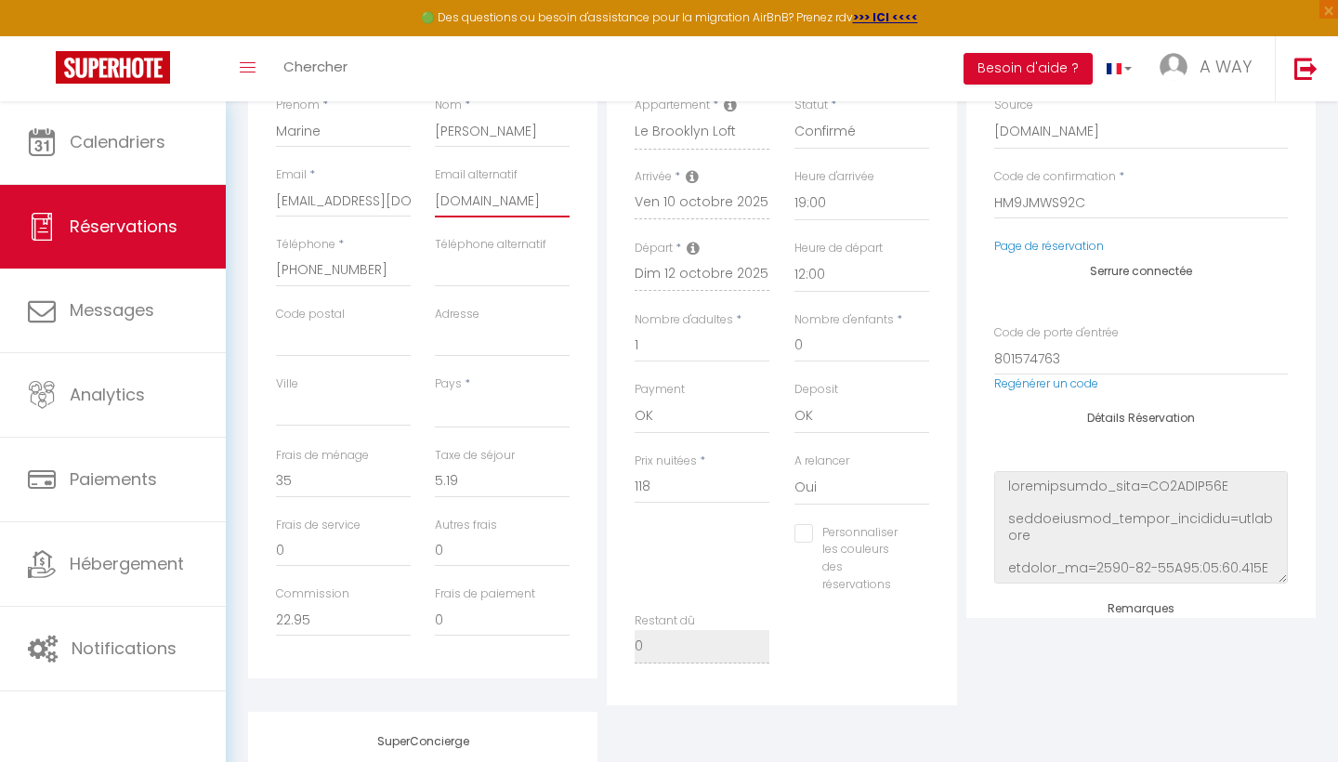
type input "marine.vec"
select select
checkbox input "false"
type input "marine.veck"
select select
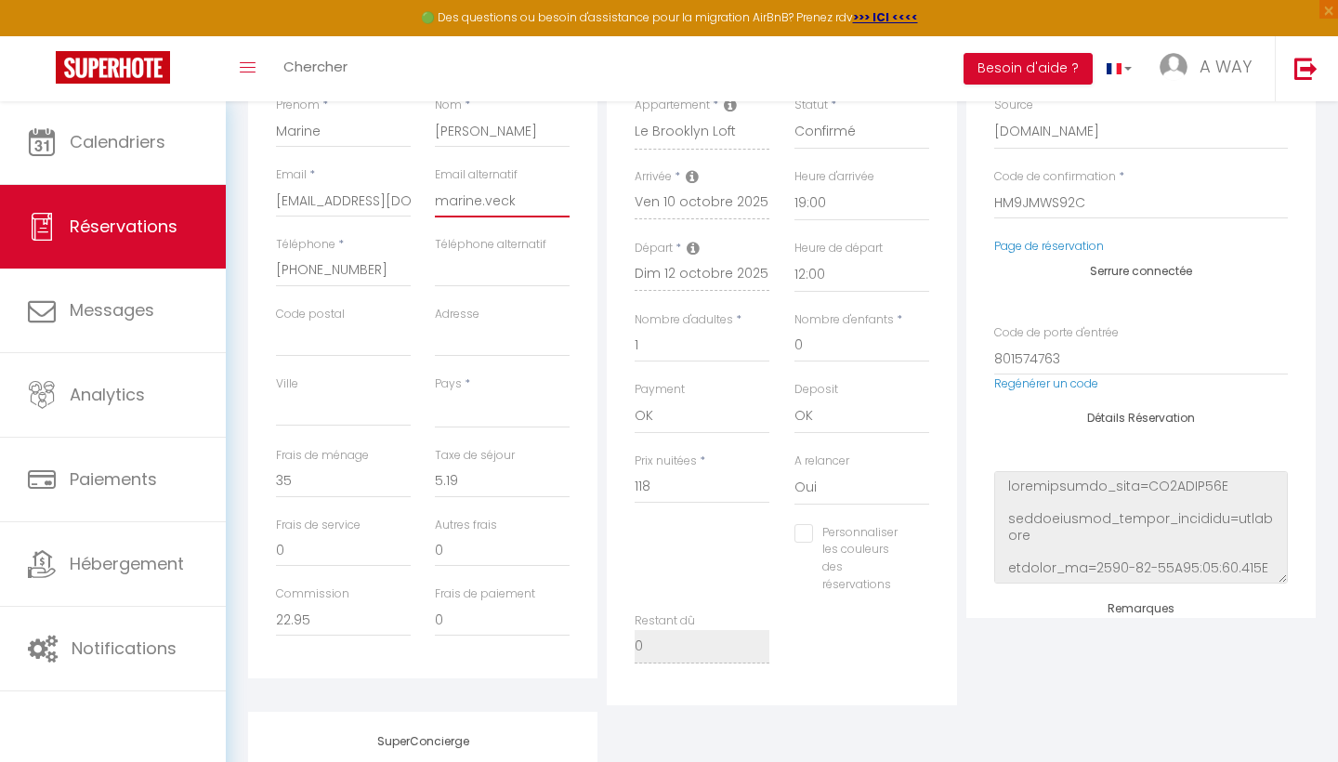
checkbox input "false"
select select
checkbox input "false"
type input "marine.veck@"
select select
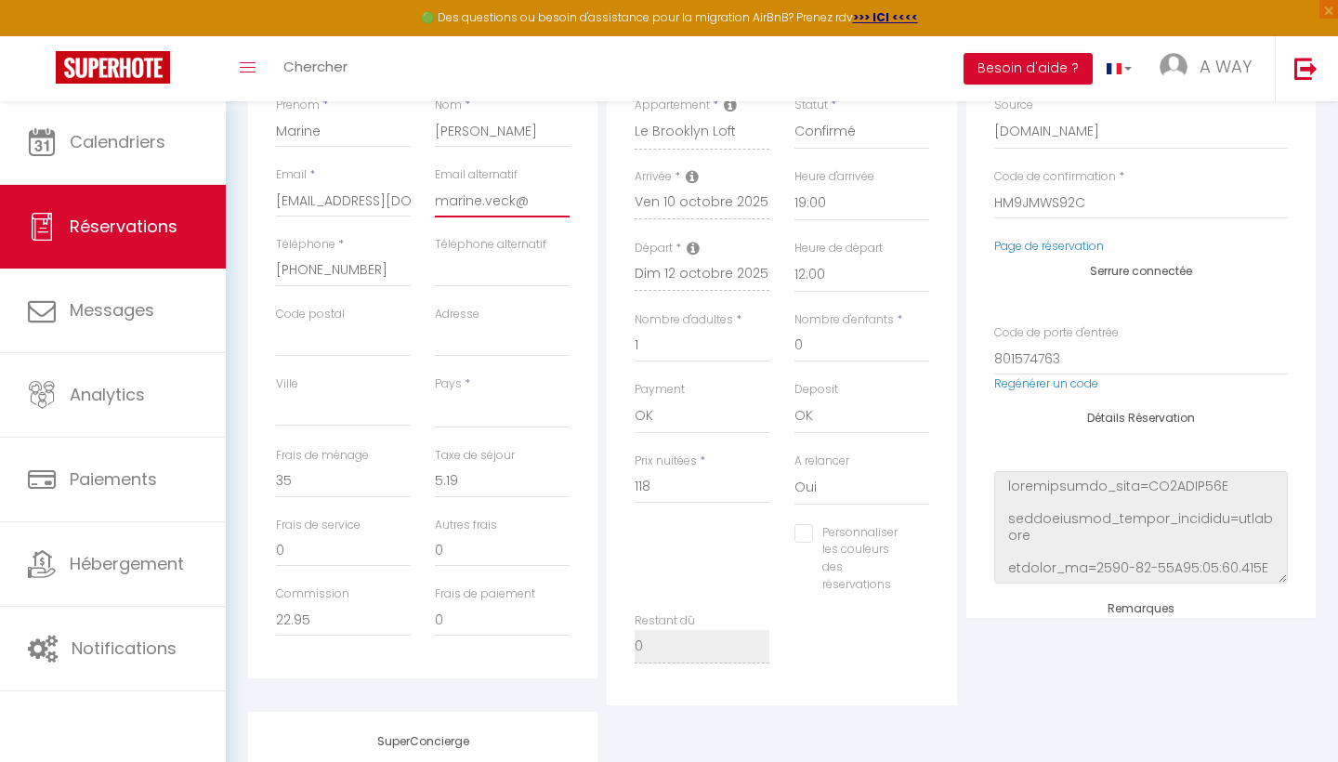
checkbox input "false"
type input "marine.veck@g"
select select
checkbox input "false"
type input "marine.veck@gm"
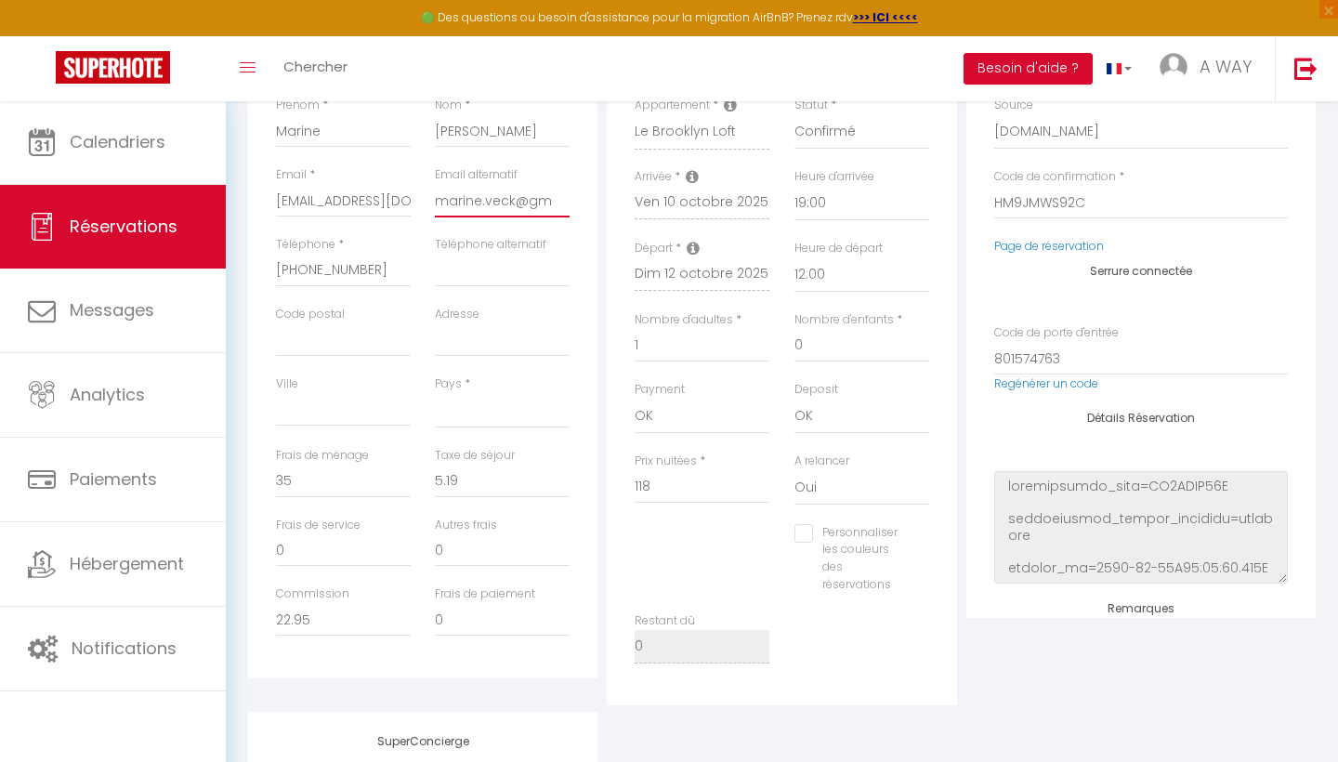
select select
checkbox input "false"
type input "marine.veck@gma"
select select
checkbox input "false"
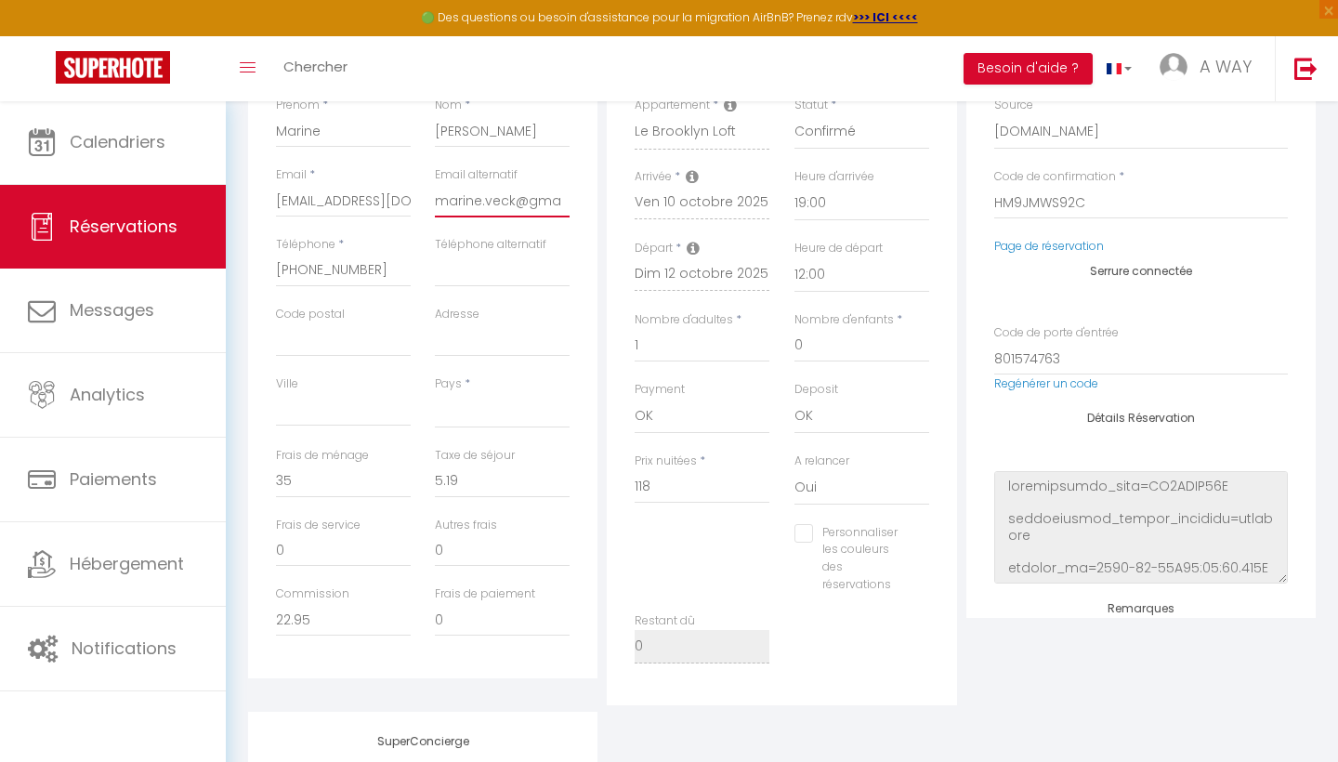
type input "marine.veck@gmai"
select select
checkbox input "false"
type input "[EMAIL_ADDRESS]"
select select
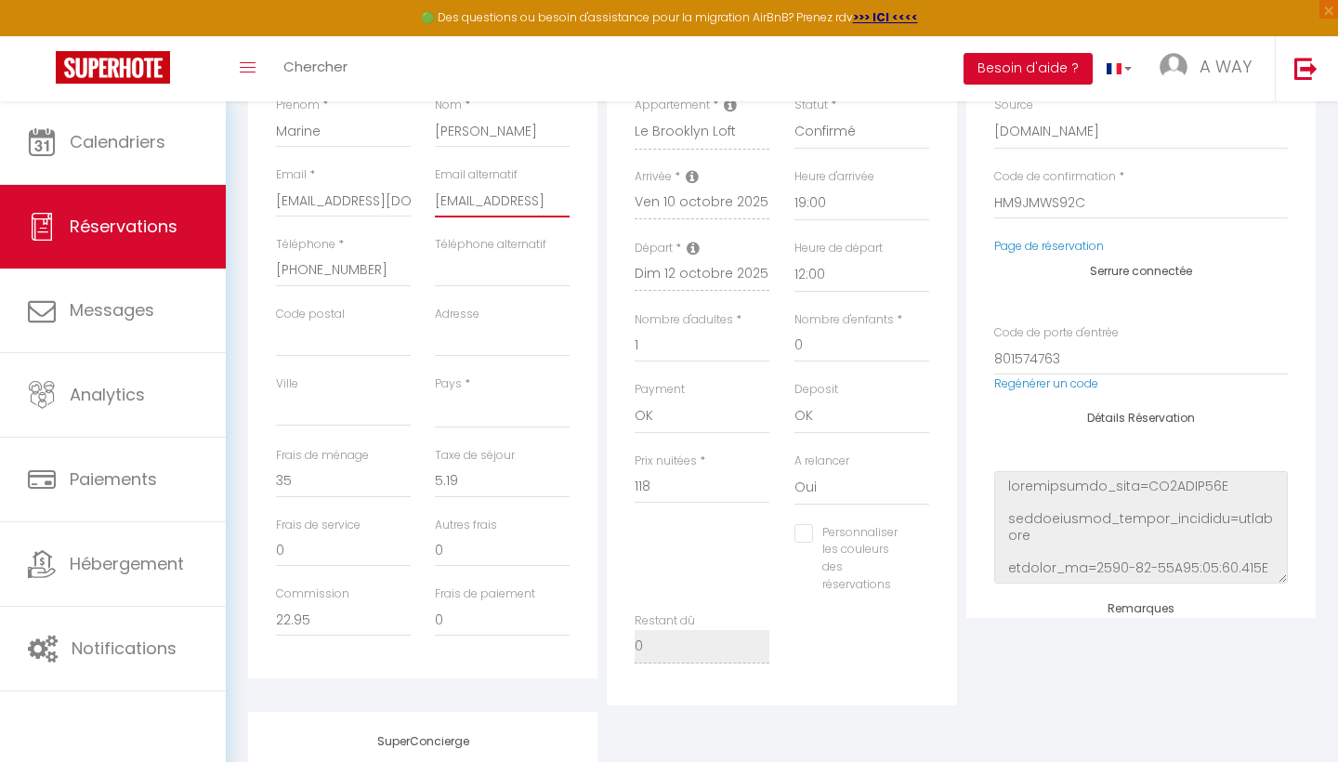
checkbox input "false"
type input "[EMAIL_ADDRESS]."
select select
checkbox input "false"
type input "marine.veck@gmail.c"
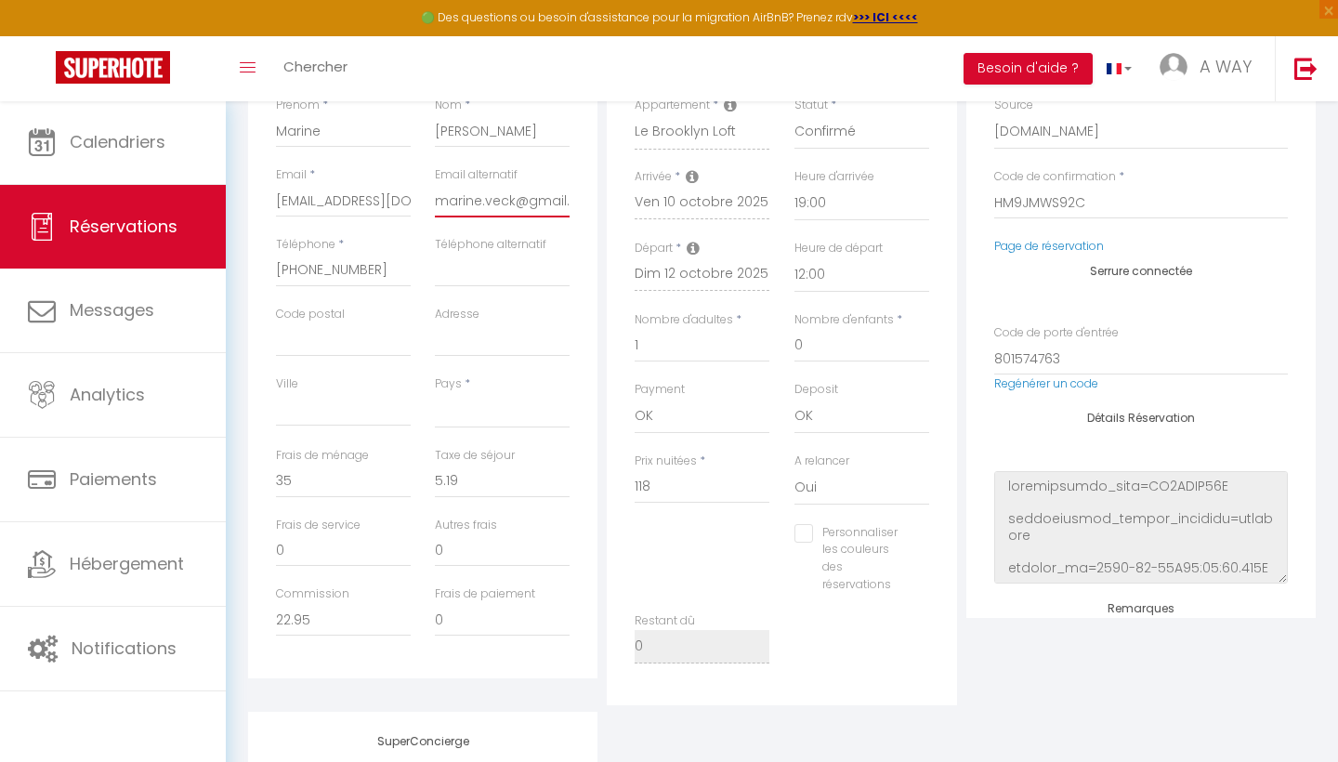
select select
checkbox input "false"
type input "[EMAIL_ADDRESS][DOMAIN_NAME]"
select select
checkbox input "false"
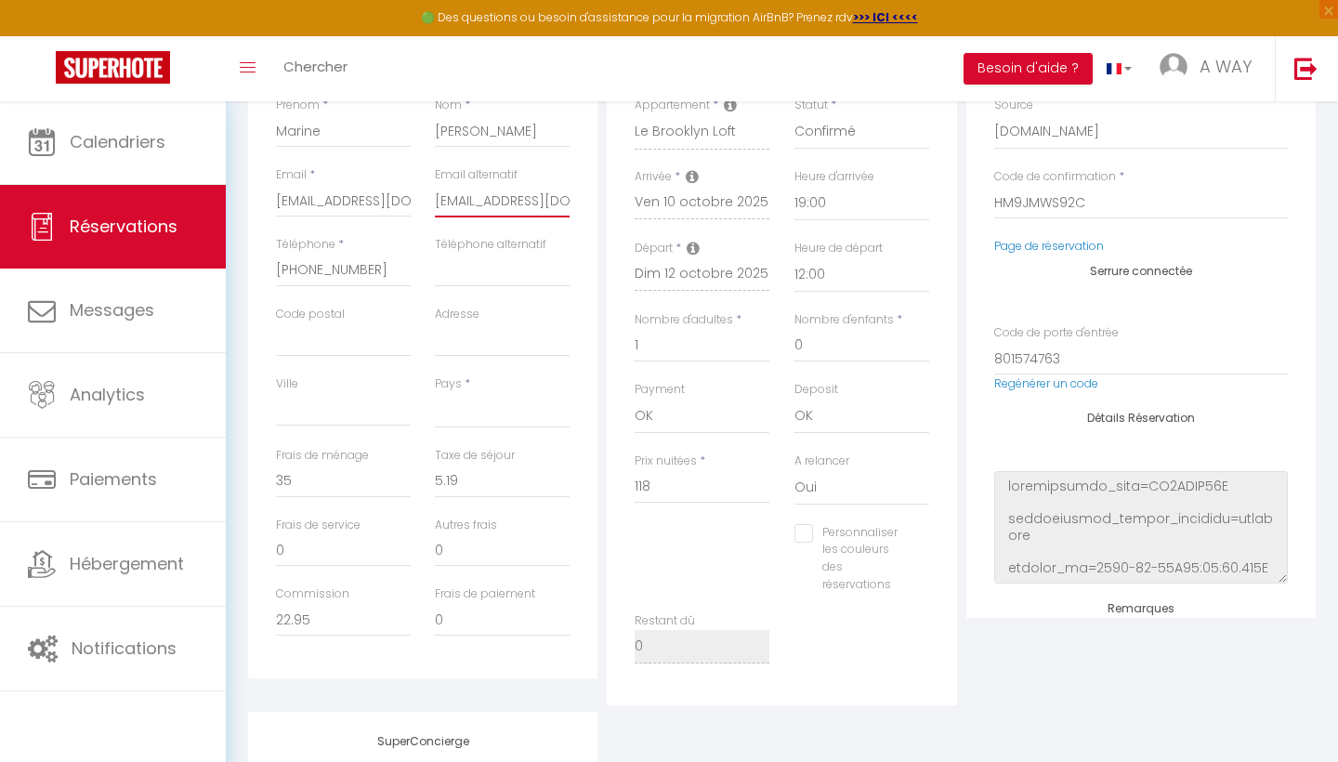
type input "[EMAIL_ADDRESS][DOMAIN_NAME]"
select select
checkbox input "false"
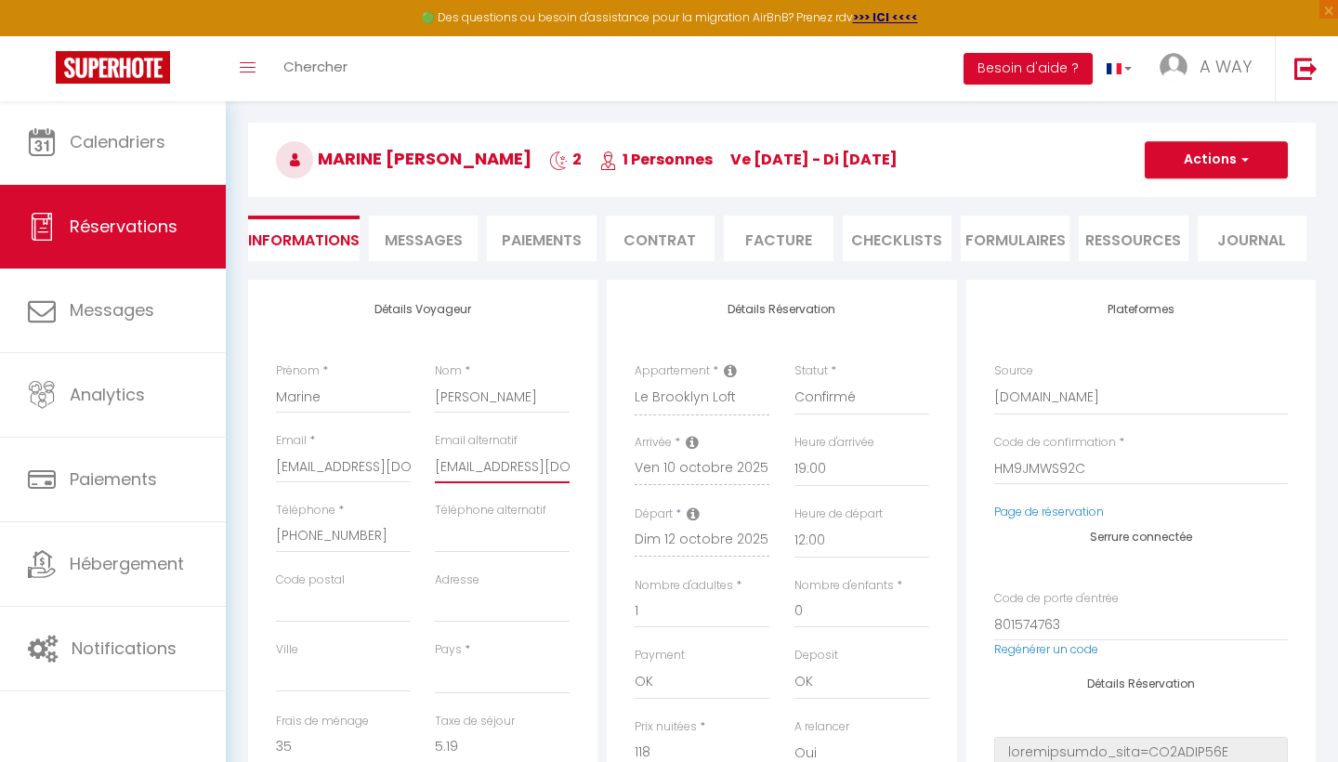
scroll to position [15, 0]
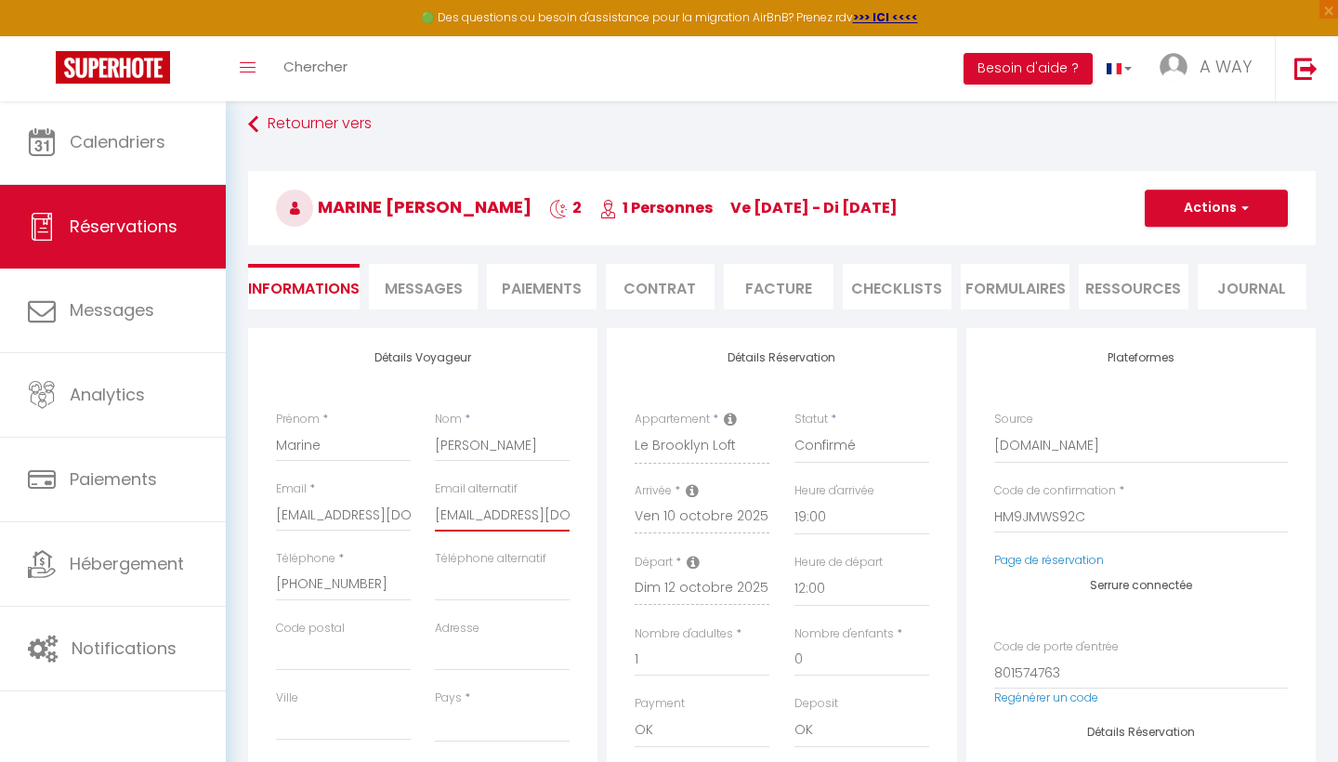
type input "[EMAIL_ADDRESS][DOMAIN_NAME]"
click at [1235, 196] on button "Actions" at bounding box center [1216, 208] width 143 height 37
click at [1194, 250] on link "Enregistrer" at bounding box center [1197, 249] width 147 height 24
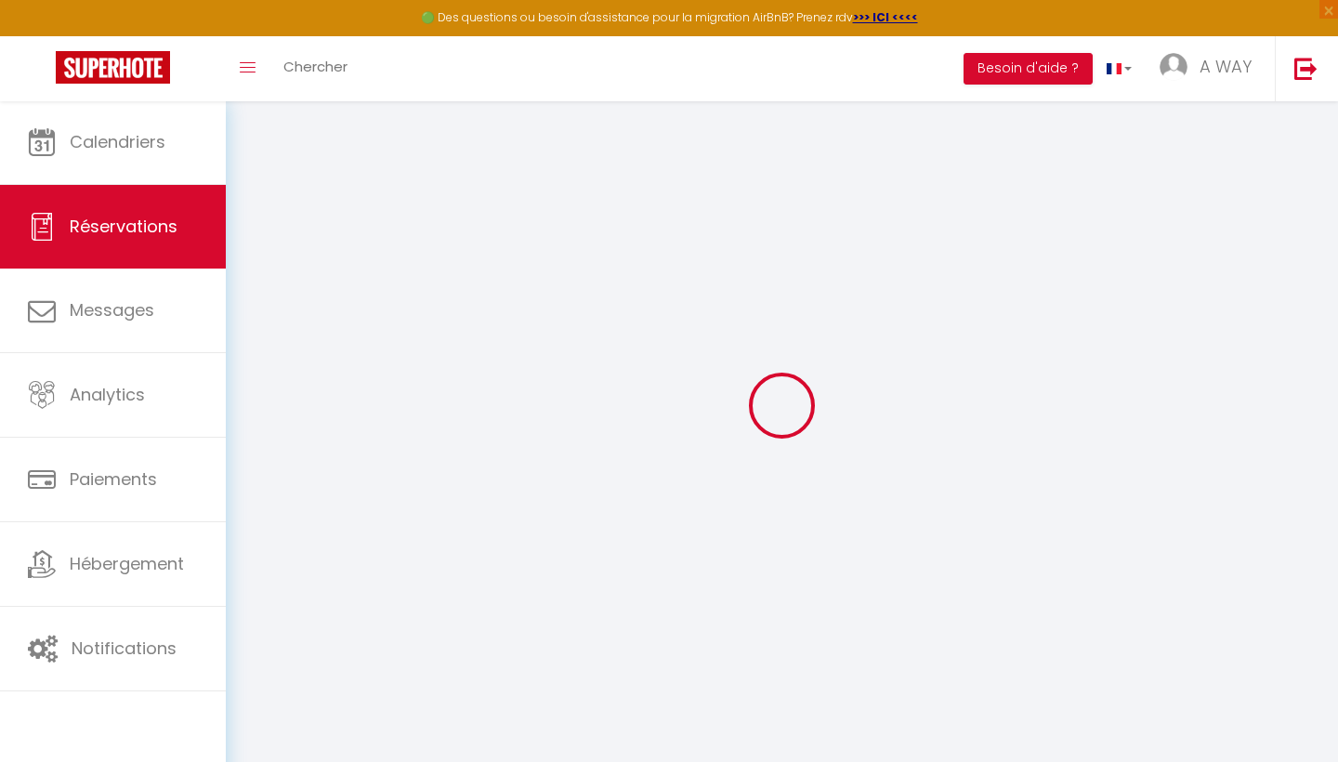
select select "not_cancelled"
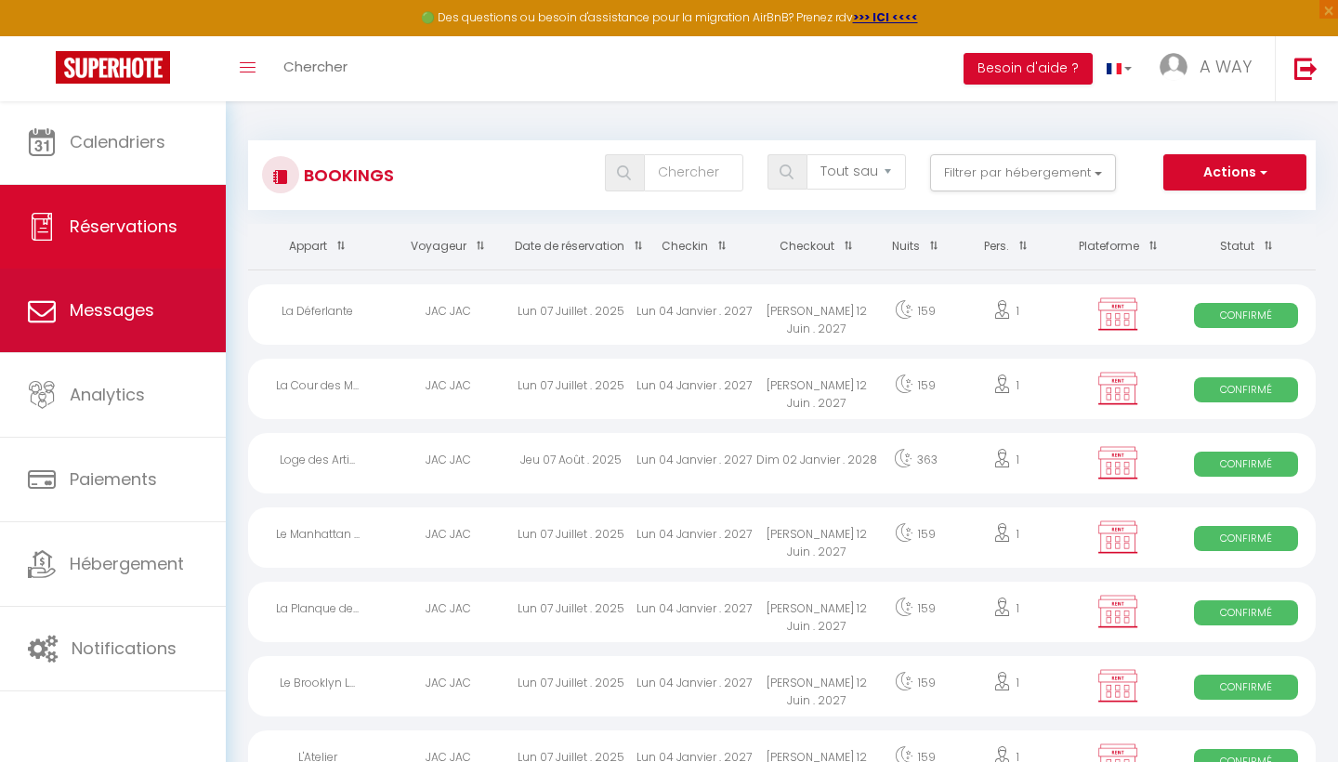
click at [119, 321] on span "Messages" at bounding box center [112, 309] width 85 height 23
select select "message"
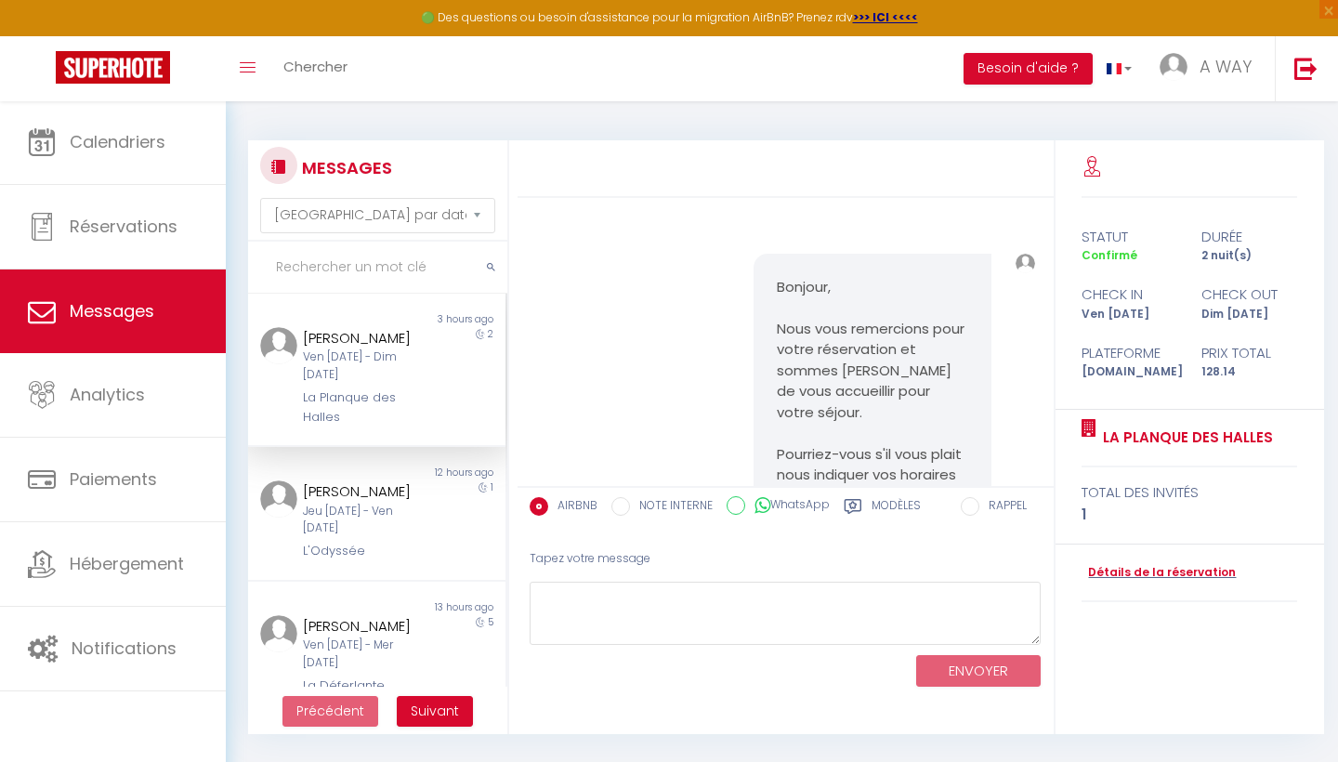
scroll to position [255, 0]
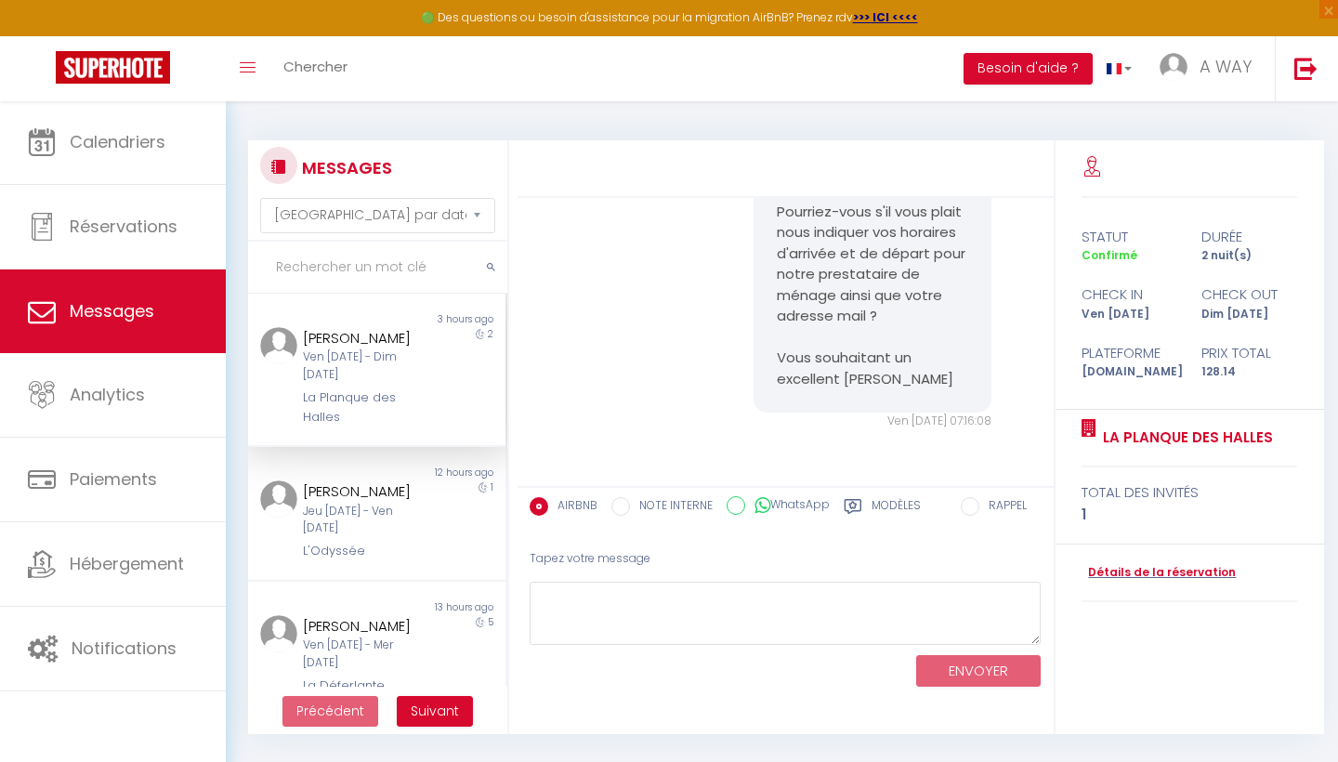
click at [905, 502] on label "Modèles" at bounding box center [895, 508] width 49 height 23
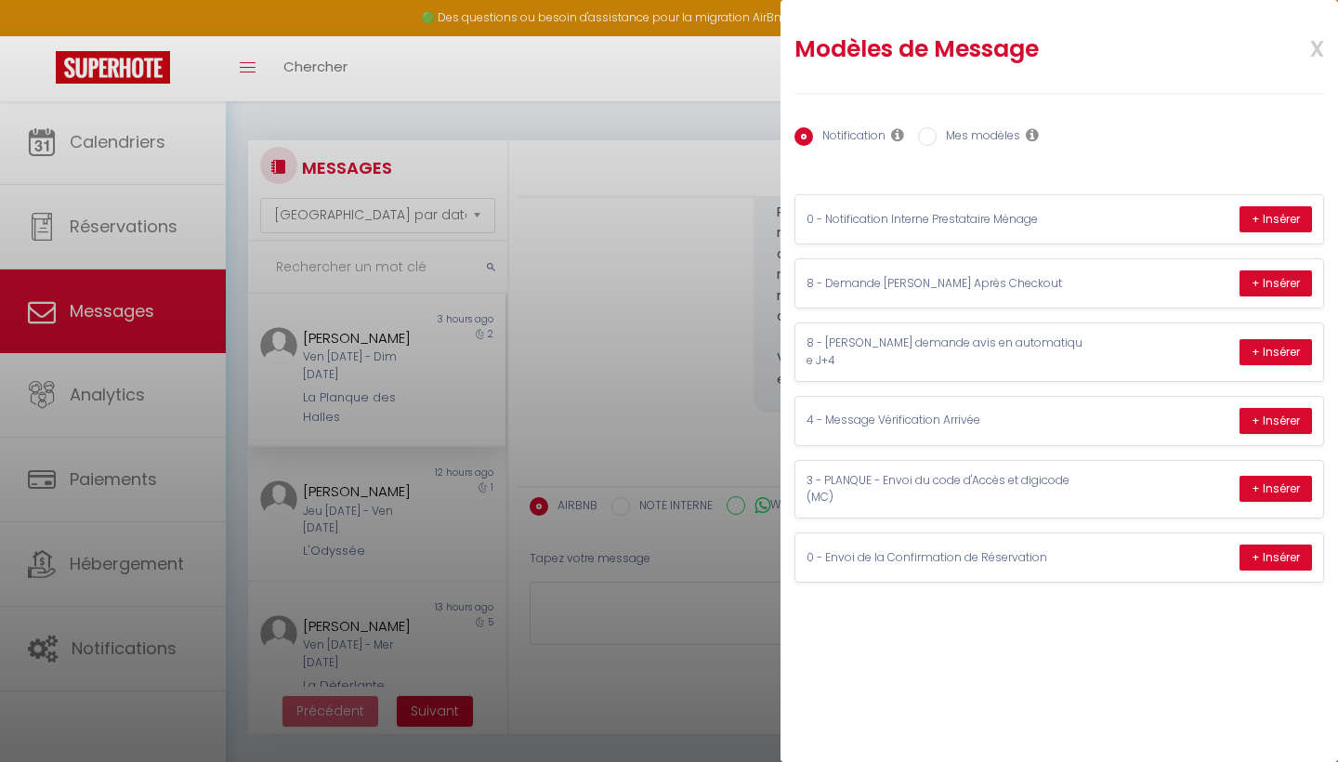
click at [1006, 131] on label "Mes modèles" at bounding box center [978, 137] width 84 height 20
click at [936, 131] on input "Mes modèles" at bounding box center [927, 136] width 19 height 19
radio input "true"
radio input "false"
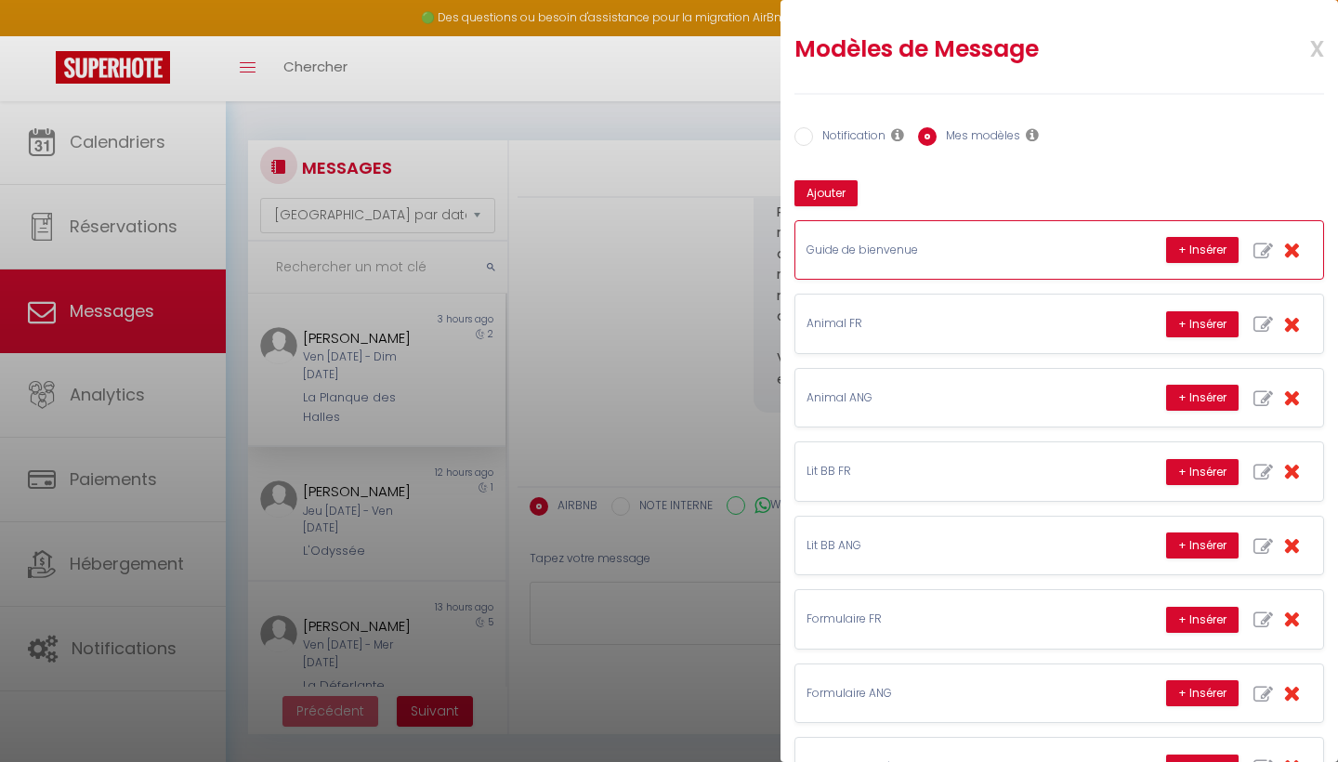
click at [1264, 249] on icon "button" at bounding box center [1263, 252] width 20 height 20
type input "Guide de bienvenue"
type textarea "Je vous remercie pour votre réservation et vous invite à consulter notre Guide …"
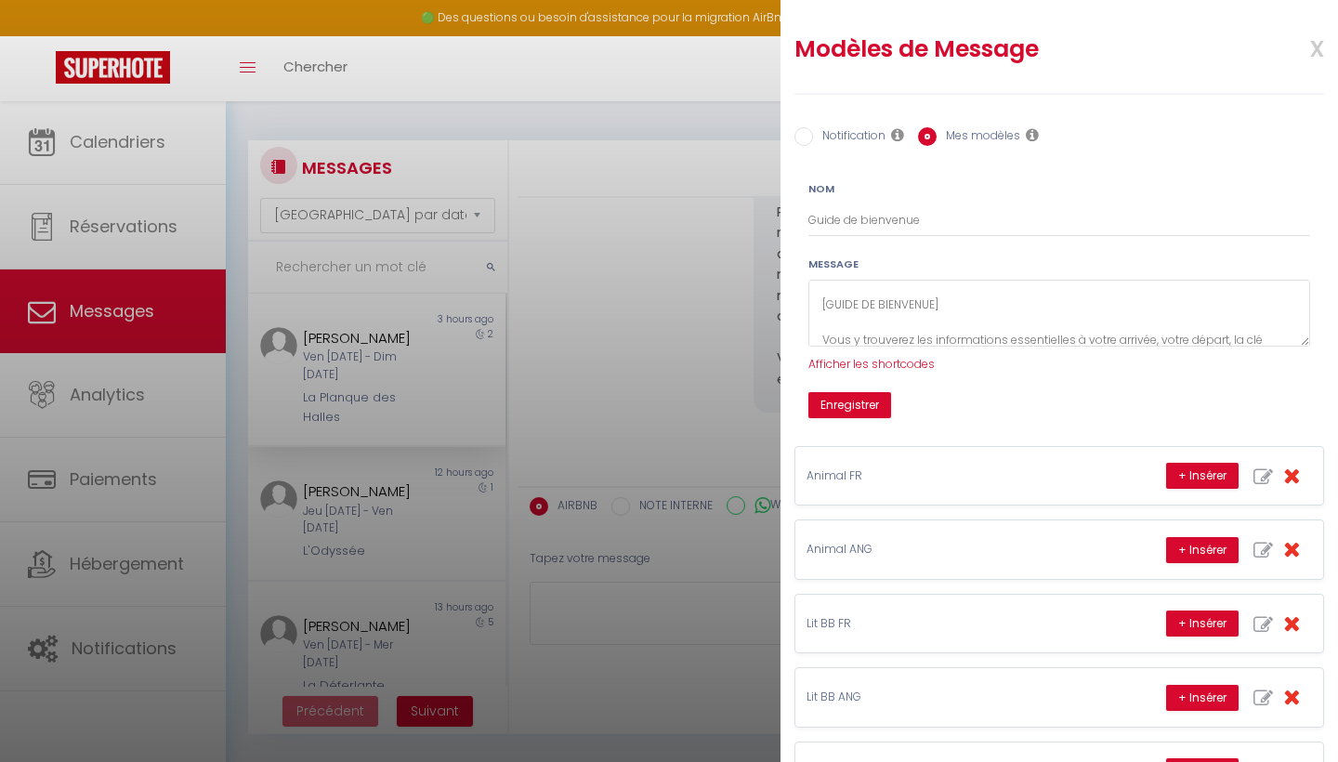
scroll to position [0, 0]
